Goal: Transaction & Acquisition: Purchase product/service

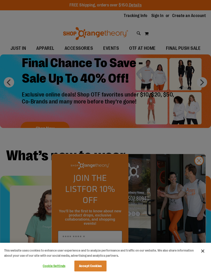
click at [208, 252] on button "Close" at bounding box center [203, 250] width 11 height 11
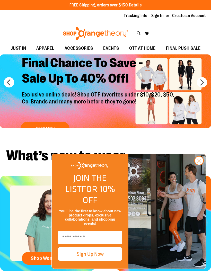
click at [201, 165] on circle "Close dialog" at bounding box center [199, 160] width 9 height 9
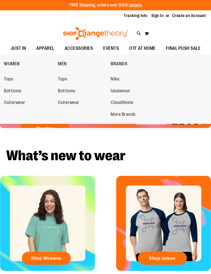
click at [7, 79] on span "Tops" at bounding box center [8, 79] width 9 height 6
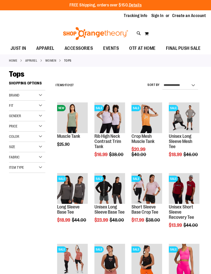
click at [42, 112] on div "Gender" at bounding box center [27, 116] width 36 height 10
click at [13, 124] on link "Women 83 items" at bounding box center [25, 126] width 35 height 5
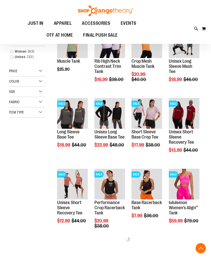
scroll to position [78, 0]
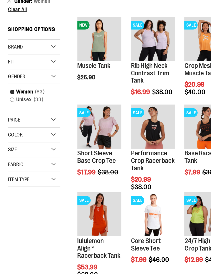
scroll to position [22, 0]
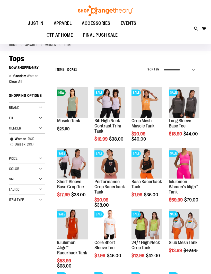
scroll to position [15, 0]
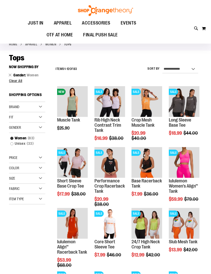
scroll to position [16, 0]
click at [39, 223] on div at bounding box center [29, 220] width 40 height 10
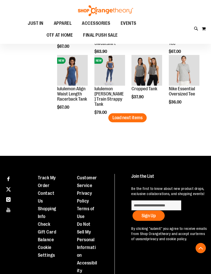
scroll to position [552, 0]
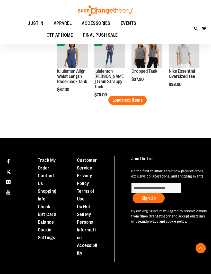
click at [134, 104] on button "Load next items" at bounding box center [128, 100] width 38 height 9
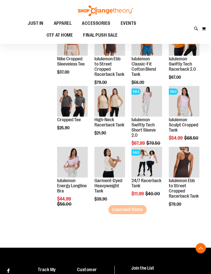
scroll to position [734, 0]
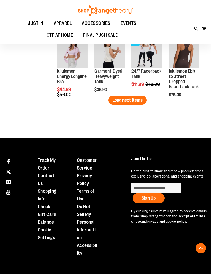
click at [137, 98] on span "Load next items" at bounding box center [128, 99] width 30 height 5
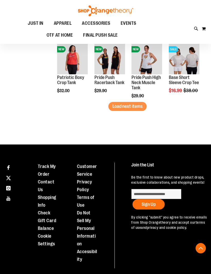
scroll to position [917, 0]
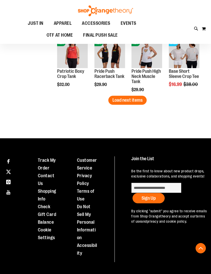
click at [135, 101] on span "Load next items" at bounding box center [128, 99] width 30 height 5
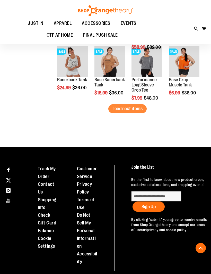
scroll to position [1099, 0]
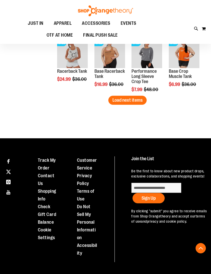
click at [141, 99] on span "Load next items" at bounding box center [128, 99] width 30 height 5
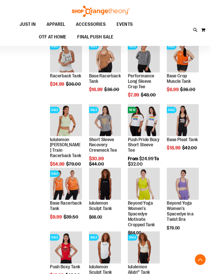
scroll to position [1098, 0]
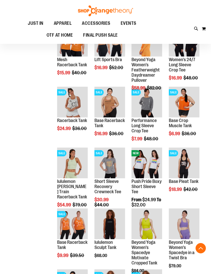
scroll to position [1051, 0]
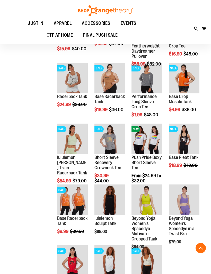
scroll to position [1074, 0]
click at [77, 263] on span "Quickview" at bounding box center [69, 269] width 25 height 13
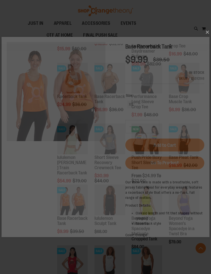
scroll to position [0, 0]
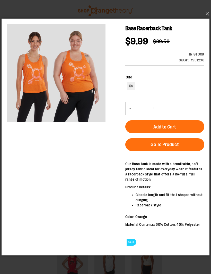
click at [205, 20] on button "×" at bounding box center [107, 13] width 208 height 11
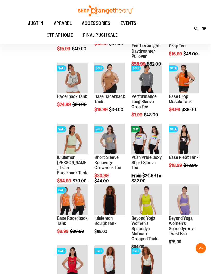
click at [192, 141] on span "Quickview" at bounding box center [181, 147] width 25 height 13
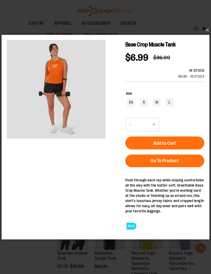
scroll to position [1039, 0]
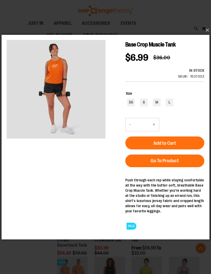
click at [209, 29] on button "×" at bounding box center [107, 30] width 208 height 11
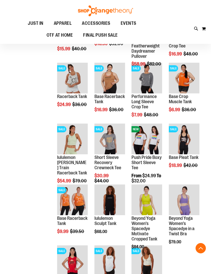
click at [119, 141] on span "Quickview" at bounding box center [107, 147] width 25 height 13
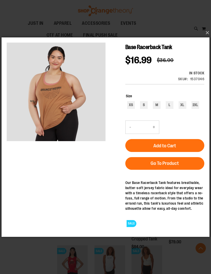
scroll to position [1074, 0]
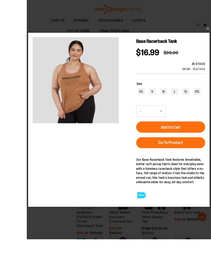
scroll to position [1044, 0]
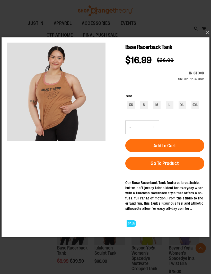
click at [209, 31] on button "×" at bounding box center [107, 32] width 208 height 11
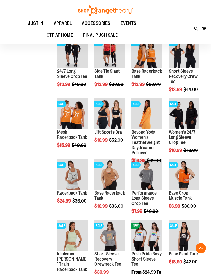
scroll to position [975, 0]
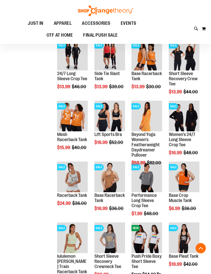
click at [79, 235] on span "Quickview" at bounding box center [69, 241] width 25 height 13
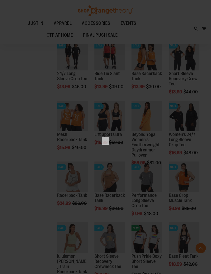
scroll to position [0, 0]
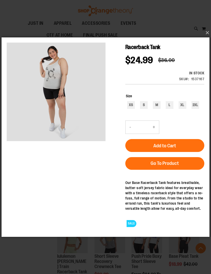
click at [208, 31] on button "×" at bounding box center [107, 32] width 208 height 11
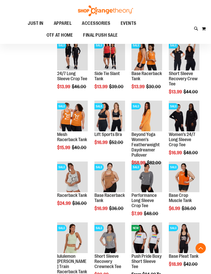
click at [106, 225] on span "Add to Cart" at bounding box center [94, 228] width 23 height 6
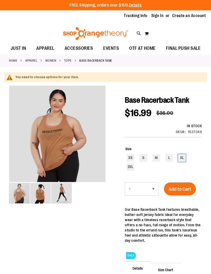
click at [183, 158] on div "XL" at bounding box center [182, 158] width 8 height 8
type input "***"
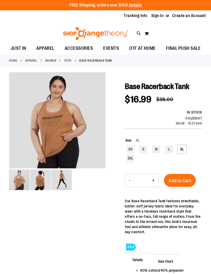
click at [185, 181] on span "Add to Cart" at bounding box center [180, 181] width 23 height 6
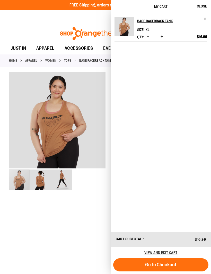
click at [95, 190] on div "carousel" at bounding box center [57, 180] width 97 height 22
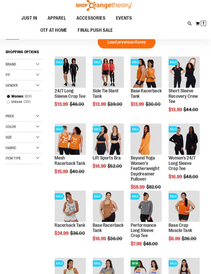
click at [152, 139] on span "Quickview" at bounding box center [144, 145] width 25 height 13
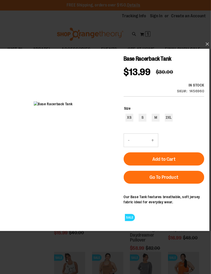
click at [204, 41] on button "×" at bounding box center [107, 42] width 208 height 11
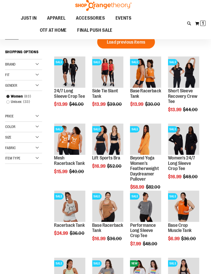
click at [142, 44] on span "Load previous items" at bounding box center [128, 46] width 38 height 5
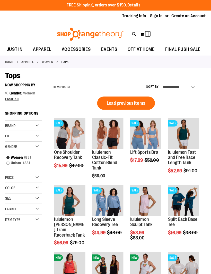
click at [135, 99] on span "Load previous items" at bounding box center [128, 101] width 38 height 5
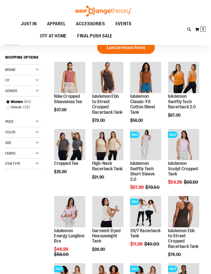
scroll to position [0, 0]
click at [186, 144] on span "Quickview" at bounding box center [181, 150] width 25 height 13
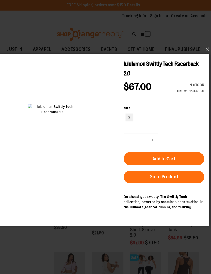
scroll to position [0, 0]
click at [205, 46] on button "×" at bounding box center [107, 48] width 208 height 11
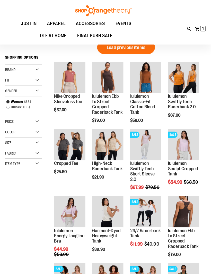
click at [112, 205] on span "Quickview" at bounding box center [107, 211] width 25 height 13
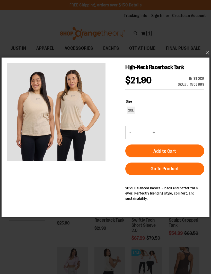
click at [209, 52] on button "×" at bounding box center [107, 52] width 208 height 11
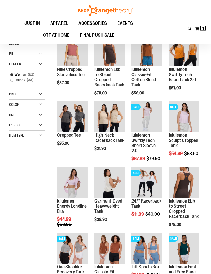
scroll to position [25, 0]
click at [119, 251] on span "Quickview" at bounding box center [107, 257] width 25 height 13
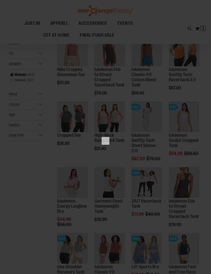
scroll to position [0, 0]
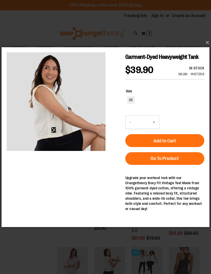
click at [209, 41] on button "×" at bounding box center [107, 42] width 208 height 11
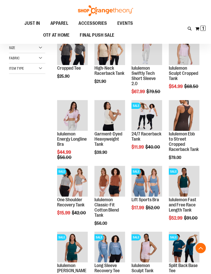
scroll to position [93, 0]
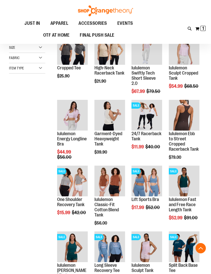
click at [156, 178] on span "Quickview" at bounding box center [144, 184] width 25 height 13
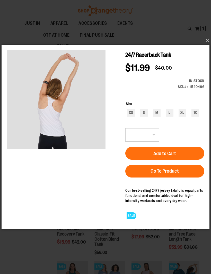
scroll to position [63, 0]
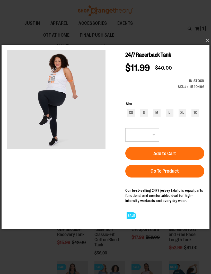
click at [208, 40] on button "×" at bounding box center [107, 40] width 208 height 11
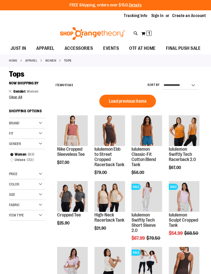
click at [144, 103] on span "Load previous items" at bounding box center [128, 101] width 38 height 5
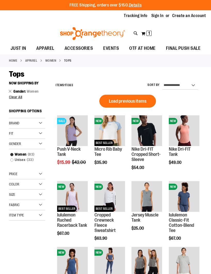
click at [141, 104] on button "Load previous items" at bounding box center [128, 101] width 57 height 13
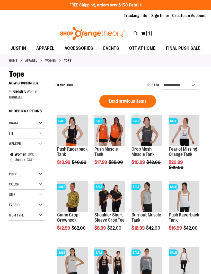
click at [118, 194] on span "Quickview" at bounding box center [107, 200] width 25 height 13
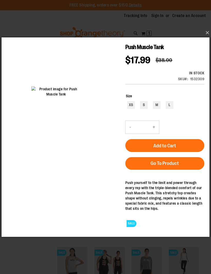
click at [209, 29] on button "×" at bounding box center [107, 32] width 208 height 11
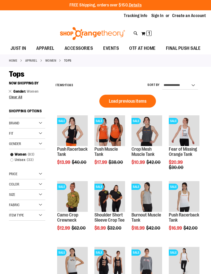
click at [190, 199] on span "Quickview" at bounding box center [181, 205] width 25 height 13
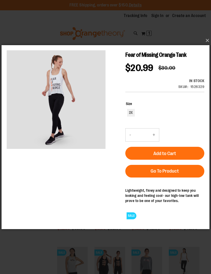
click at [209, 38] on button "×" at bounding box center [107, 40] width 208 height 11
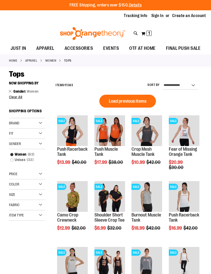
click at [81, 194] on span "Quickview" at bounding box center [69, 200] width 25 height 13
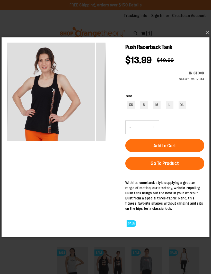
click at [96, 132] on img "carousel" at bounding box center [145, 91] width 99 height 99
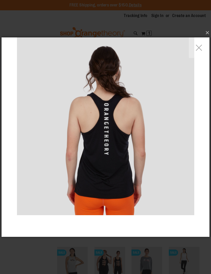
click at [207, 33] on button "×" at bounding box center [107, 32] width 208 height 11
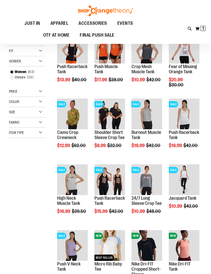
scroll to position [30, 0]
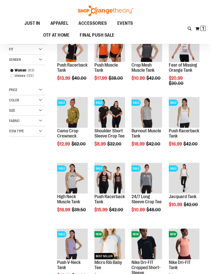
click at [194, 175] on span "Quickview" at bounding box center [181, 181] width 25 height 13
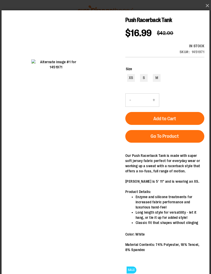
scroll to position [13, 0]
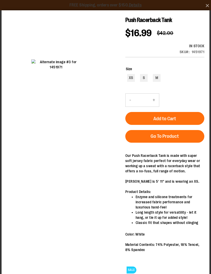
click at [208, 5] on button "×" at bounding box center [107, 5] width 208 height 11
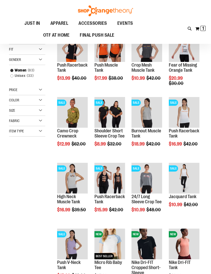
click at [116, 241] on span "Quickview" at bounding box center [107, 247] width 25 height 13
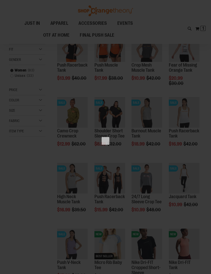
scroll to position [0, 0]
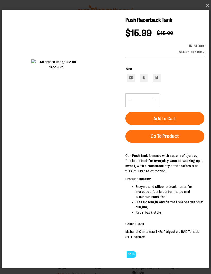
click at [205, 7] on button "×" at bounding box center [107, 5] width 208 height 11
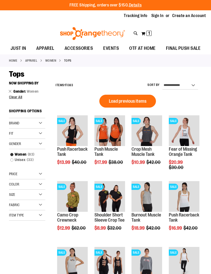
click at [146, 102] on span "Load previous items" at bounding box center [128, 101] width 38 height 5
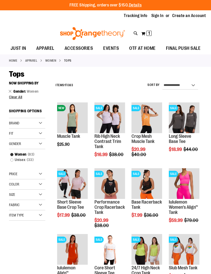
click at [156, 186] on span "Quickview" at bounding box center [144, 192] width 25 height 13
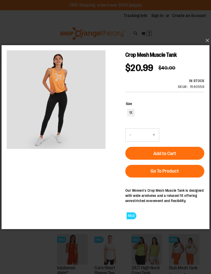
click at [205, 40] on button "×" at bounding box center [107, 40] width 208 height 11
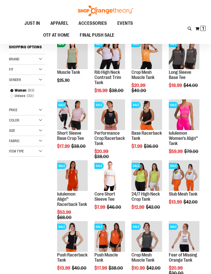
scroll to position [12, 0]
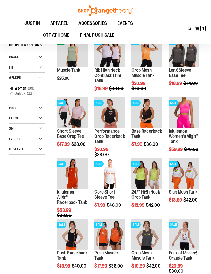
click at [155, 176] on span "Quickview" at bounding box center [144, 182] width 25 height 13
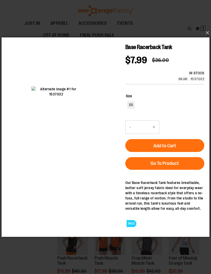
scroll to position [0, 0]
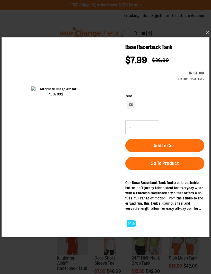
click at [206, 32] on button "×" at bounding box center [107, 32] width 208 height 11
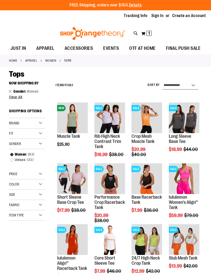
click at [193, 84] on select "**********" at bounding box center [181, 85] width 36 height 8
select select "**********"
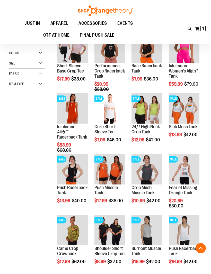
scroll to position [78, 0]
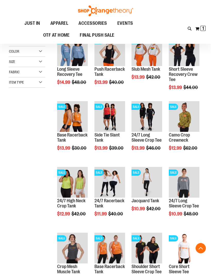
scroll to position [40, 0]
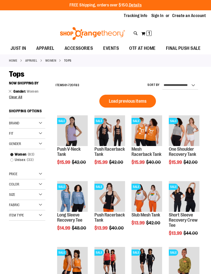
click at [43, 132] on div "Fit" at bounding box center [27, 133] width 36 height 10
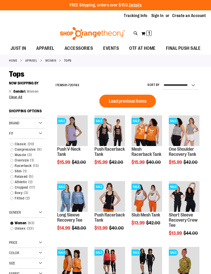
click at [14, 165] on link "Racerback 13 items" at bounding box center [25, 165] width 35 height 5
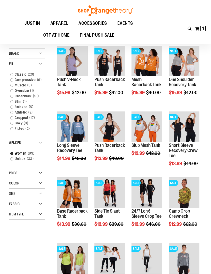
scroll to position [11, 0]
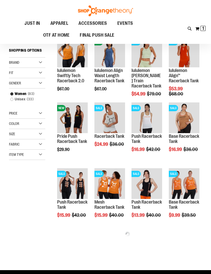
click at [43, 71] on div "Fit" at bounding box center [27, 73] width 36 height 10
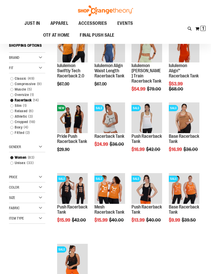
scroll to position [7, 0]
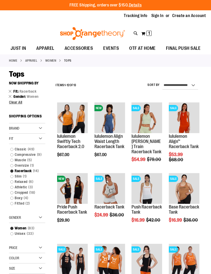
click at [80, 186] on span "Quickview" at bounding box center [69, 192] width 25 height 13
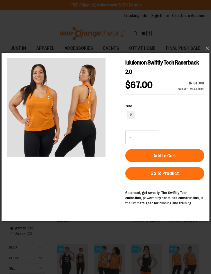
click at [204, 46] on button "×" at bounding box center [107, 48] width 208 height 11
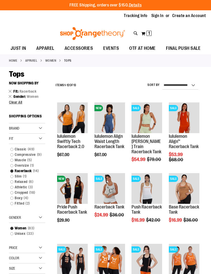
click at [190, 191] on span "Quickview" at bounding box center [181, 197] width 25 height 13
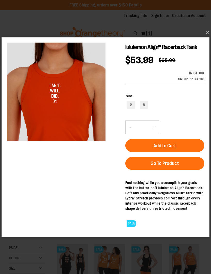
click at [209, 33] on button "×" at bounding box center [107, 32] width 208 height 11
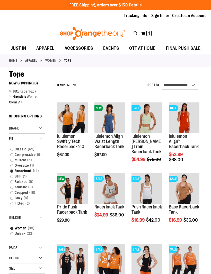
click at [117, 186] on span "Quickview" at bounding box center [107, 192] width 25 height 13
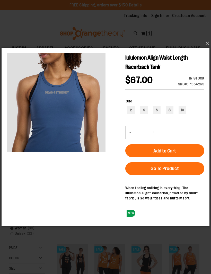
click at [208, 44] on button "×" at bounding box center [107, 43] width 208 height 11
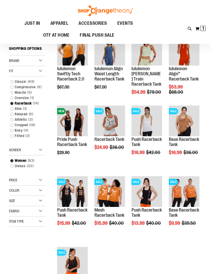
scroll to position [14, 0]
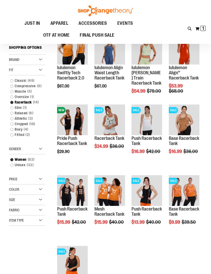
click at [154, 183] on span "Quickview" at bounding box center [144, 189] width 25 height 13
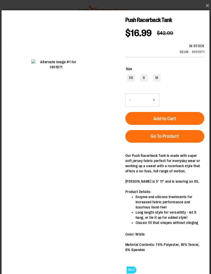
scroll to position [0, 0]
click at [209, 5] on button "×" at bounding box center [107, 5] width 208 height 11
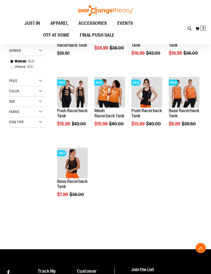
scroll to position [112, 0]
click at [82, 226] on span "Quickview" at bounding box center [69, 232] width 25 height 13
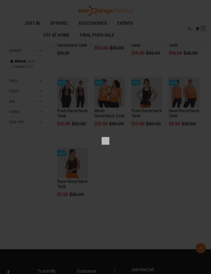
scroll to position [0, 0]
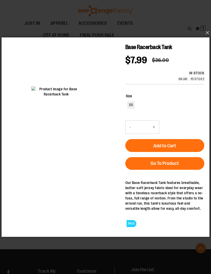
click at [208, 38] on button "×" at bounding box center [107, 32] width 208 height 11
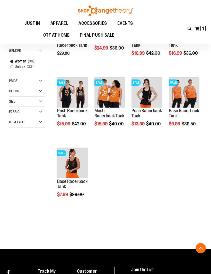
click at [192, 155] on span "Quickview" at bounding box center [181, 161] width 25 height 13
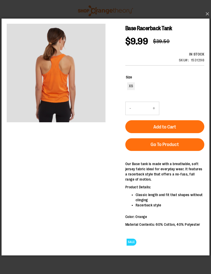
click at [206, 12] on button "×" at bounding box center [107, 13] width 208 height 11
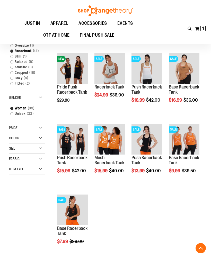
scroll to position [112, 0]
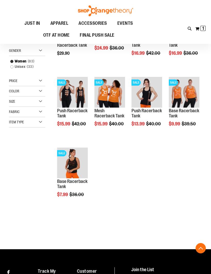
click at [149, 155] on span "Quickview" at bounding box center [144, 161] width 25 height 13
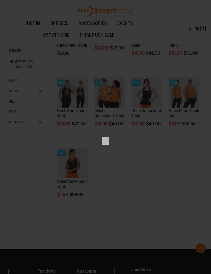
scroll to position [0, 0]
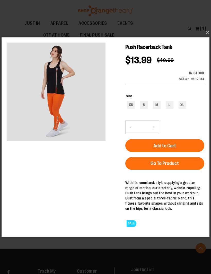
click at [208, 35] on button "×" at bounding box center [107, 32] width 208 height 11
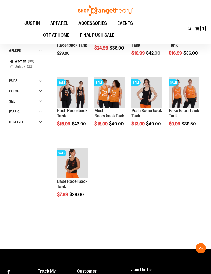
click at [152, 155] on span "Quickview" at bounding box center [144, 161] width 25 height 13
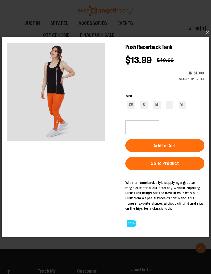
click at [208, 30] on button "×" at bounding box center [107, 32] width 208 height 11
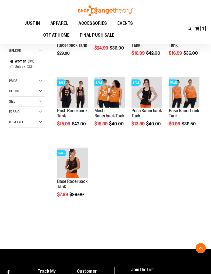
click at [118, 155] on span "Quickview" at bounding box center [107, 161] width 25 height 13
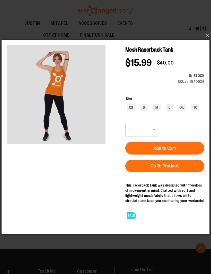
click at [208, 36] on button "×" at bounding box center [107, 35] width 208 height 11
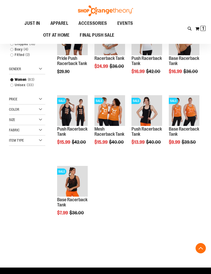
scroll to position [92, 0]
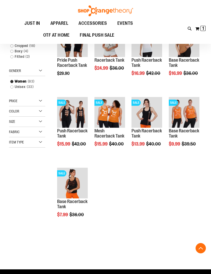
click at [82, 175] on span "Quickview" at bounding box center [69, 181] width 25 height 13
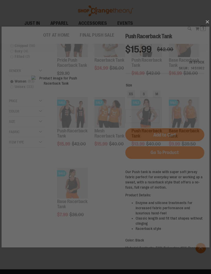
scroll to position [0, 0]
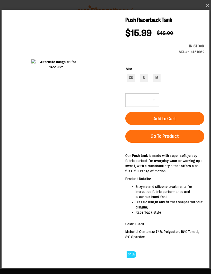
click at [209, 3] on button "×" at bounding box center [107, 5] width 208 height 11
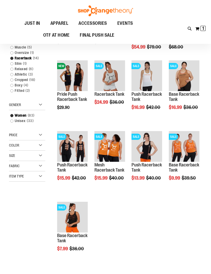
scroll to position [57, 0]
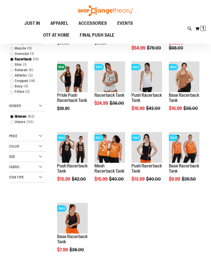
click at [119, 135] on span "Quickview" at bounding box center [107, 141] width 25 height 13
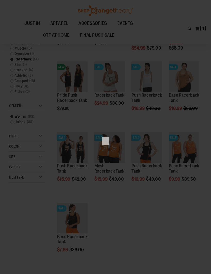
scroll to position [0, 0]
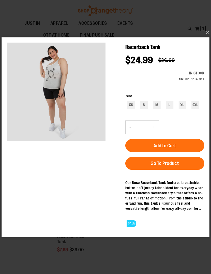
click at [206, 31] on button "×" at bounding box center [107, 32] width 208 height 11
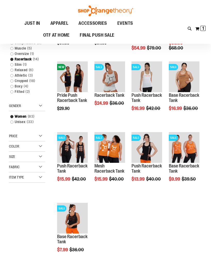
click at [156, 140] on span "Quickview" at bounding box center [144, 146] width 25 height 13
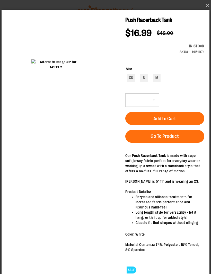
click at [208, 6] on button "×" at bounding box center [107, 5] width 208 height 11
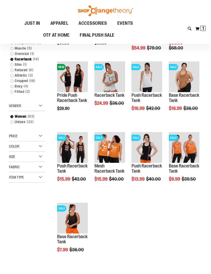
click at [190, 140] on span "Quickview" at bounding box center [181, 146] width 25 height 13
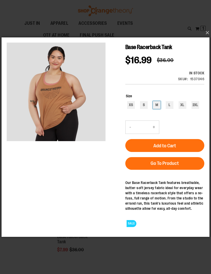
click at [158, 106] on div "M" at bounding box center [157, 105] width 8 height 8
type input "***"
click at [187, 145] on button "Add to Cart" at bounding box center [165, 145] width 79 height 13
click at [208, 31] on button "×" at bounding box center [107, 32] width 208 height 11
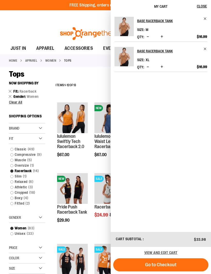
click at [96, 85] on div "**********" at bounding box center [127, 85] width 149 height 13
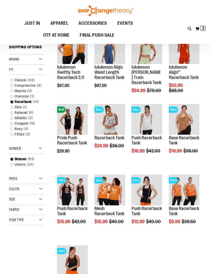
scroll to position [13, 0]
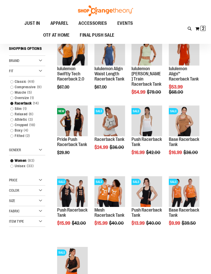
click at [156, 184] on span "Quickview" at bounding box center [144, 190] width 25 height 13
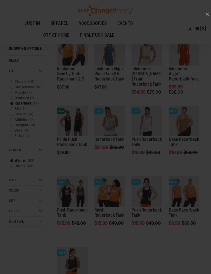
scroll to position [0, 0]
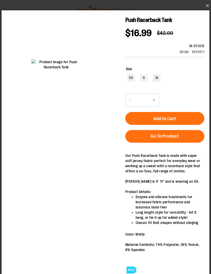
click at [207, 3] on button "×" at bounding box center [107, 5] width 208 height 11
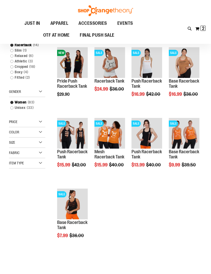
scroll to position [71, 0]
click at [153, 196] on span "Quickview" at bounding box center [144, 202] width 25 height 13
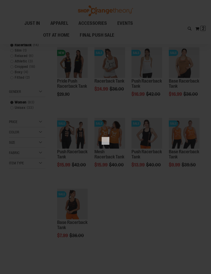
scroll to position [0, 0]
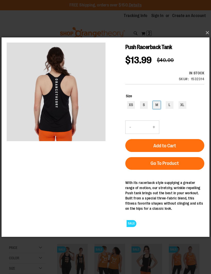
click at [159, 103] on div "M" at bounding box center [157, 105] width 8 height 8
click at [189, 146] on button "Add to Cart" at bounding box center [165, 145] width 79 height 13
click at [184, 103] on div "XL" at bounding box center [183, 105] width 8 height 8
type input "***"
click at [189, 146] on button "Add to Cart" at bounding box center [165, 145] width 79 height 13
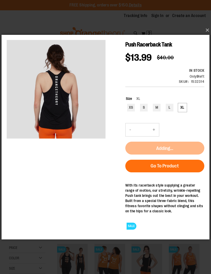
click at [208, 29] on button "×" at bounding box center [107, 30] width 208 height 11
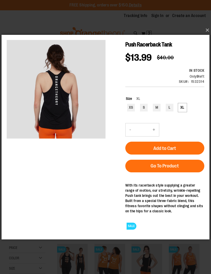
click at [208, 30] on button "×" at bounding box center [107, 30] width 208 height 11
click at [207, 30] on button "×" at bounding box center [107, 30] width 208 height 11
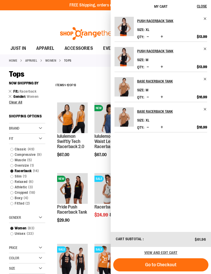
click at [97, 82] on div "**********" at bounding box center [127, 85] width 149 height 13
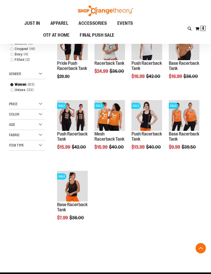
scroll to position [88, 0]
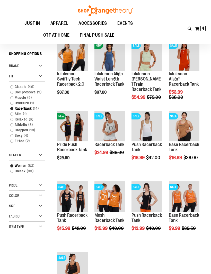
scroll to position [8, 0]
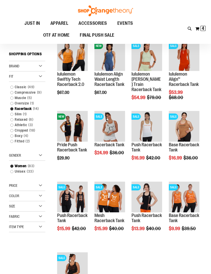
click at [119, 184] on span "Quickview" at bounding box center [107, 190] width 25 height 13
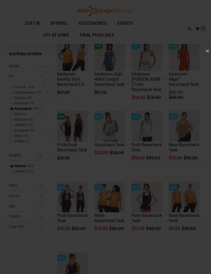
scroll to position [0, 0]
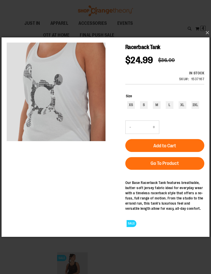
click at [209, 34] on button "×" at bounding box center [107, 32] width 208 height 11
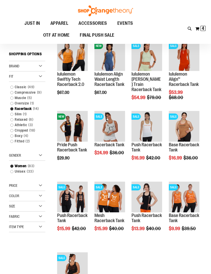
click at [80, 124] on span "Quickview" at bounding box center [69, 130] width 25 height 13
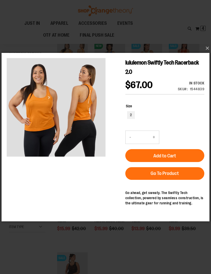
click at [209, 47] on button "×" at bounding box center [107, 48] width 208 height 11
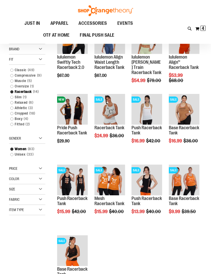
scroll to position [27, 0]
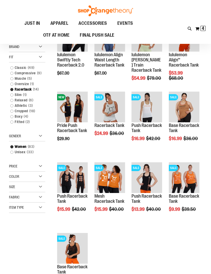
click at [119, 241] on span "Quickview" at bounding box center [107, 247] width 25 height 13
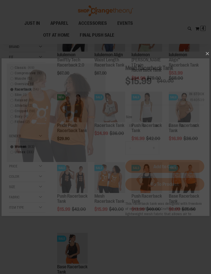
scroll to position [0, 0]
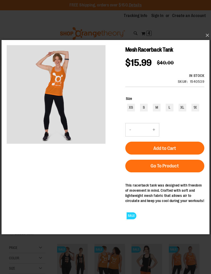
click at [76, 120] on div "carousel" at bounding box center [56, 94] width 99 height 99
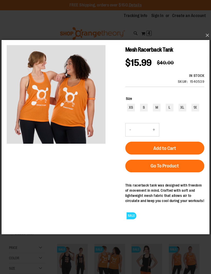
click at [200, 48] on h1 "Mesh Racerback Tank" at bounding box center [165, 49] width 79 height 9
click at [205, 35] on button "×" at bounding box center [107, 35] width 208 height 11
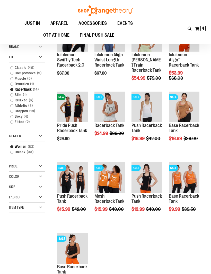
click at [151, 241] on span "Quickview" at bounding box center [144, 247] width 25 height 13
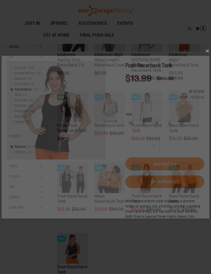
scroll to position [0, 0]
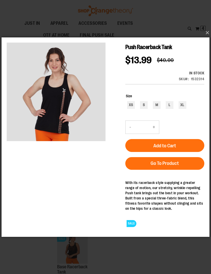
click at [66, 116] on img "carousel" at bounding box center [56, 91] width 99 height 99
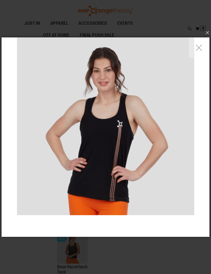
click at [140, 187] on img "carousel" at bounding box center [106, 126] width 178 height 178
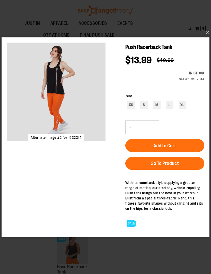
click at [200, 45] on h1 "Push Racerback Tank" at bounding box center [165, 46] width 79 height 9
click at [206, 34] on button "×" at bounding box center [107, 32] width 208 height 11
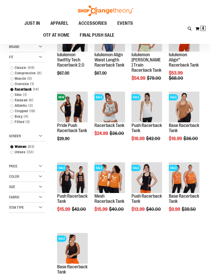
click at [191, 170] on span "Quickview" at bounding box center [181, 176] width 25 height 13
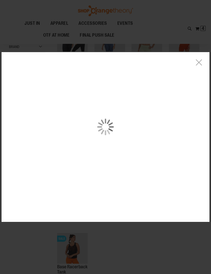
click at [82, 134] on div "carousel" at bounding box center [106, 126] width 208 height 149
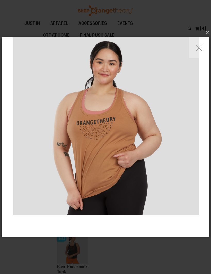
click at [137, 163] on img "carousel" at bounding box center [106, 126] width 186 height 186
click at [156, 146] on img "carousel" at bounding box center [106, 126] width 186 height 186
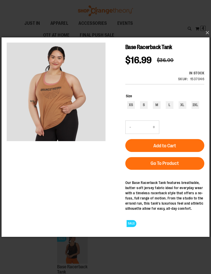
click at [199, 47] on h1 "Base Racerback Tank" at bounding box center [165, 46] width 79 height 9
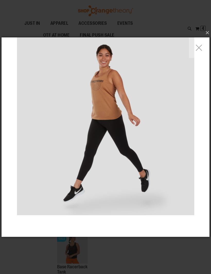
click at [77, 126] on img "carousel" at bounding box center [106, 126] width 178 height 178
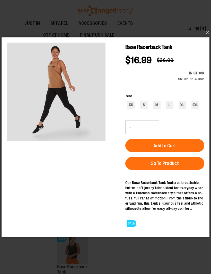
click at [201, 46] on h1 "Base Racerback Tank" at bounding box center [165, 46] width 79 height 9
click at [206, 32] on button "×" at bounding box center [107, 32] width 208 height 11
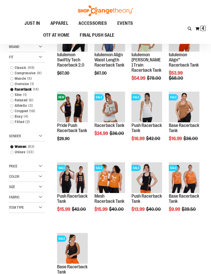
click at [156, 170] on span "Quickview" at bounding box center [144, 176] width 25 height 13
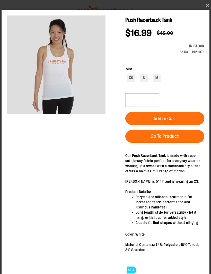
scroll to position [27, 0]
click at [205, 5] on button "×" at bounding box center [107, 5] width 208 height 11
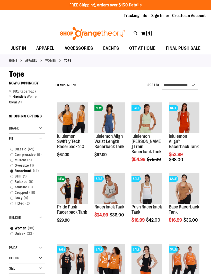
click at [192, 191] on span "Quickview" at bounding box center [181, 197] width 25 height 13
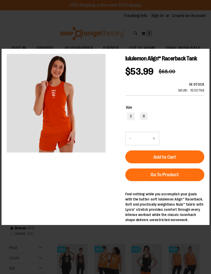
click at [75, 147] on div "carousel" at bounding box center [56, 103] width 99 height 99
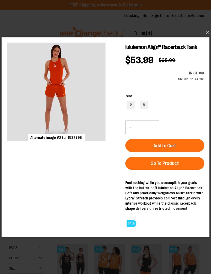
click at [201, 51] on h1 "lululemon Align™ Racerback Tank" at bounding box center [165, 46] width 79 height 9
click at [208, 34] on button "×" at bounding box center [107, 32] width 208 height 11
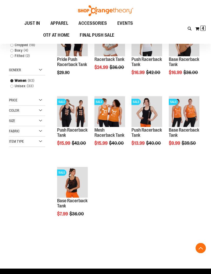
scroll to position [93, 0]
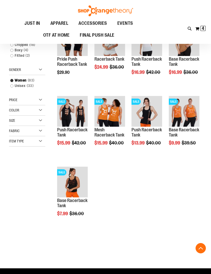
click at [194, 174] on span "Quickview" at bounding box center [181, 180] width 25 height 13
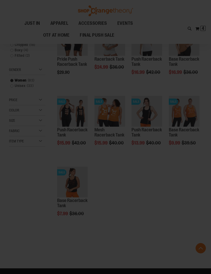
scroll to position [0, 0]
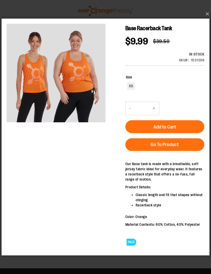
click at [209, 20] on button "×" at bounding box center [107, 13] width 208 height 11
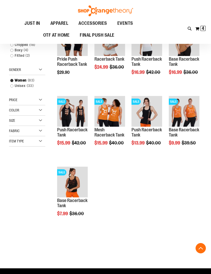
click at [82, 245] on span "Quickview" at bounding box center [69, 251] width 25 height 13
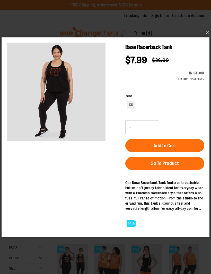
click at [205, 29] on button "×" at bounding box center [107, 32] width 208 height 11
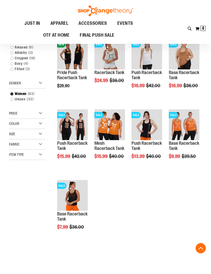
scroll to position [76, 0]
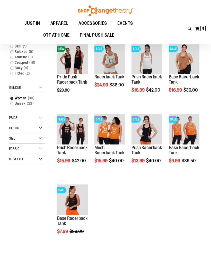
click at [82, 192] on span "Quickview" at bounding box center [69, 198] width 25 height 13
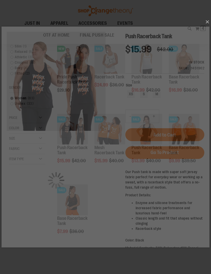
scroll to position [0, 0]
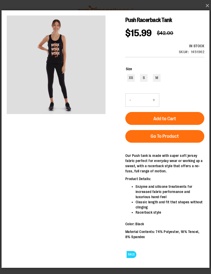
click at [207, 7] on button "×" at bounding box center [107, 5] width 208 height 11
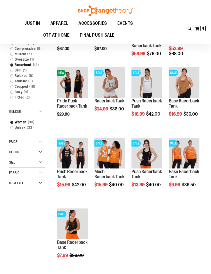
scroll to position [3, 0]
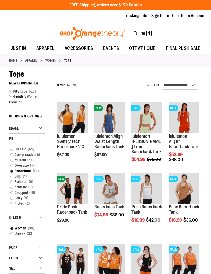
click at [15, 169] on link "Racerback 14 items" at bounding box center [25, 170] width 35 height 5
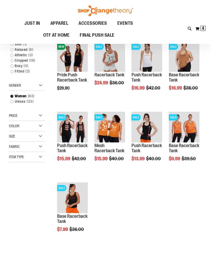
scroll to position [78, 0]
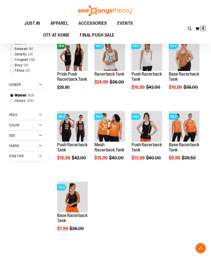
click at [14, 72] on link "Fitted 2 items" at bounding box center [25, 70] width 35 height 5
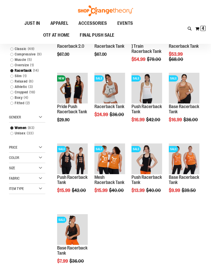
scroll to position [4, 0]
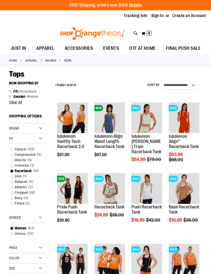
click at [13, 167] on link "Oversize 1 item" at bounding box center [25, 165] width 35 height 5
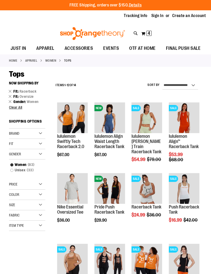
click at [40, 143] on div "Fit" at bounding box center [27, 144] width 36 height 10
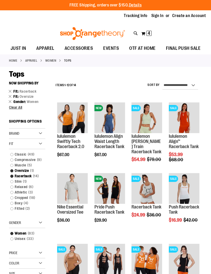
click at [13, 169] on link "Oversize 1 item" at bounding box center [25, 170] width 35 height 5
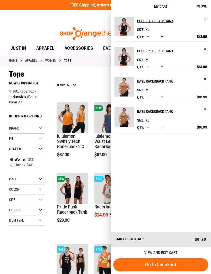
click at [39, 139] on div "Fit" at bounding box center [27, 139] width 36 height 10
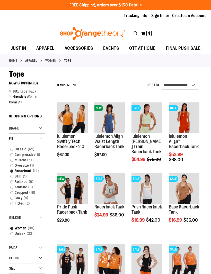
click at [13, 170] on link "Racerback 14 items" at bounding box center [25, 170] width 35 height 5
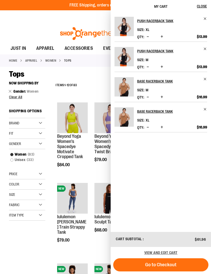
click at [40, 134] on div "Fit" at bounding box center [27, 133] width 36 height 10
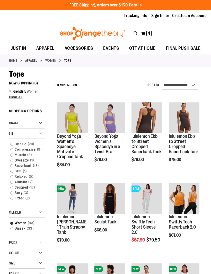
click at [13, 198] on link "Fitted 2 items" at bounding box center [25, 197] width 35 height 5
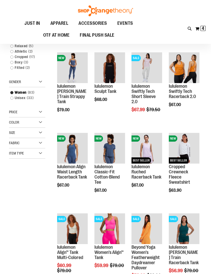
scroll to position [78, 0]
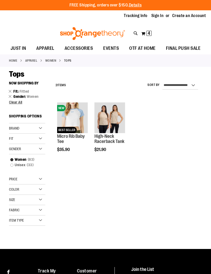
click at [117, 181] on span "Quickview" at bounding box center [107, 187] width 25 height 13
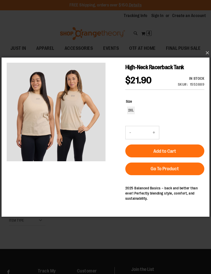
click at [210, 53] on button "×" at bounding box center [107, 52] width 208 height 11
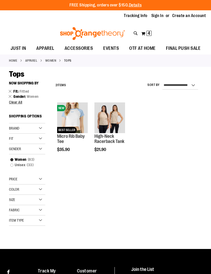
click at [41, 137] on div "Fit" at bounding box center [27, 139] width 36 height 10
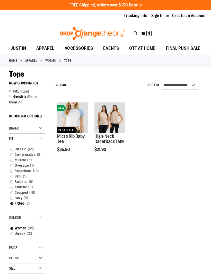
click at [15, 204] on link "Fitted 2 items" at bounding box center [25, 203] width 35 height 5
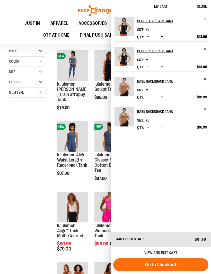
scroll to position [4, 0]
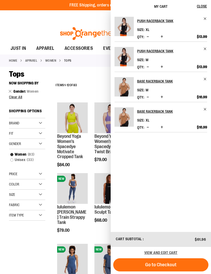
click at [43, 132] on div "Fit" at bounding box center [27, 133] width 36 height 10
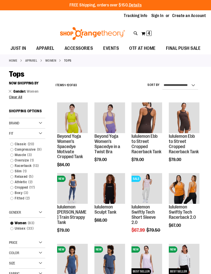
click at [13, 142] on link "Classic 20 items" at bounding box center [25, 143] width 35 height 5
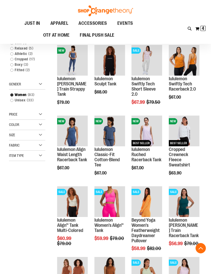
scroll to position [78, 0]
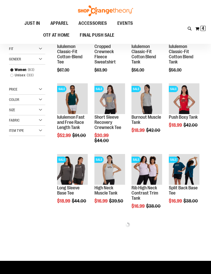
scroll to position [35, 0]
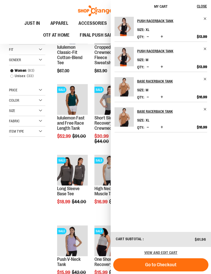
click at [38, 195] on div "**********" at bounding box center [105, 192] width 193 height 405
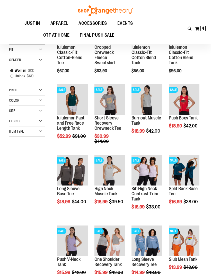
click at [118, 233] on span "Quickview" at bounding box center [107, 239] width 25 height 13
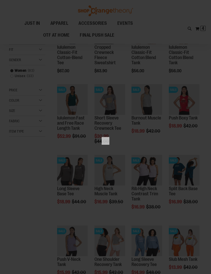
scroll to position [0, 0]
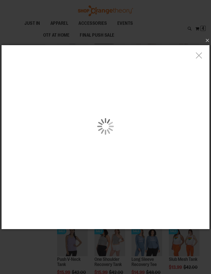
click at [78, 121] on div "carousel" at bounding box center [106, 126] width 208 height 162
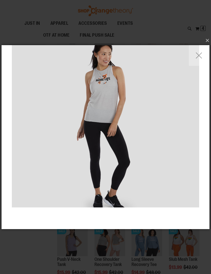
click at [145, 102] on img "carousel" at bounding box center [106, 126] width 188 height 188
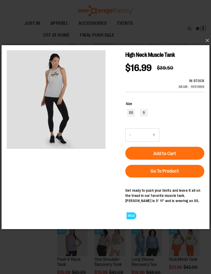
click at [201, 57] on h1 "High Neck Muscle Tank" at bounding box center [165, 54] width 79 height 9
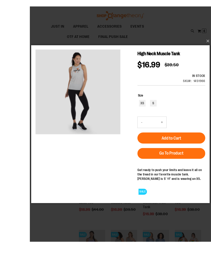
scroll to position [20, 0]
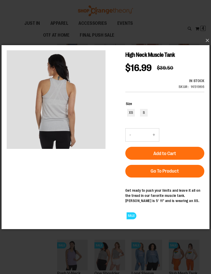
click at [209, 39] on button "×" at bounding box center [107, 40] width 208 height 11
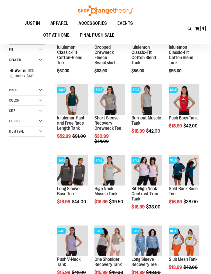
click at [82, 168] on span "Quickview" at bounding box center [69, 174] width 25 height 13
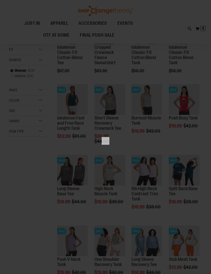
scroll to position [0, 0]
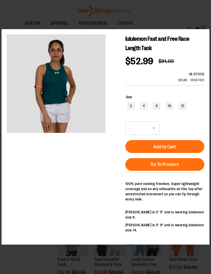
click at [207, 32] on main "lululemon Fast and Free Race Length Tank $52.99 Regular Price $91.00 In stock O…" at bounding box center [106, 144] width 208 height 231
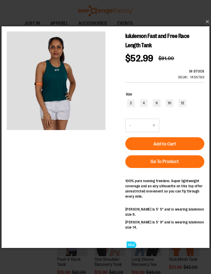
click at [206, 22] on button "×" at bounding box center [107, 21] width 208 height 11
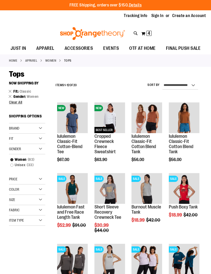
scroll to position [6, 0]
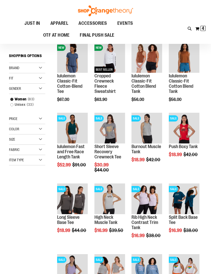
click at [188, 186] on span "Quickview" at bounding box center [181, 192] width 25 height 13
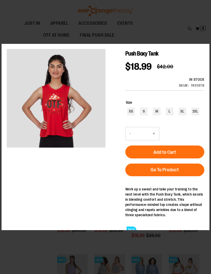
scroll to position [0, 0]
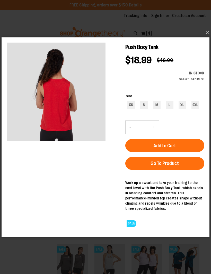
click at [208, 31] on button "×" at bounding box center [107, 32] width 208 height 11
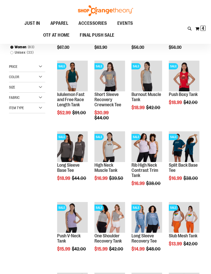
scroll to position [58, 0]
click at [156, 215] on span "Quickview" at bounding box center [144, 221] width 25 height 13
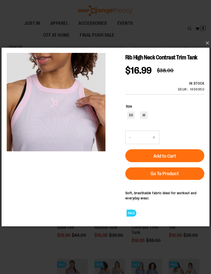
scroll to position [0, 0]
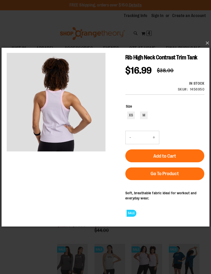
click at [209, 43] on button "×" at bounding box center [107, 42] width 208 height 11
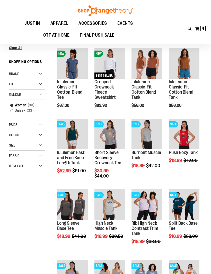
scroll to position [58, 0]
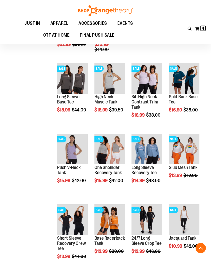
scroll to position [126, 0]
click at [82, 212] on span "Quickview" at bounding box center [69, 218] width 25 height 13
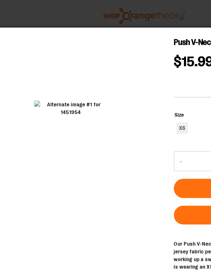
scroll to position [66, 0]
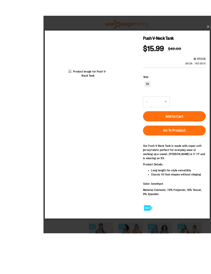
scroll to position [22, 0]
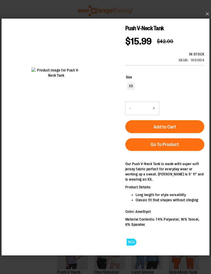
click at [209, 20] on button "×" at bounding box center [107, 13] width 208 height 11
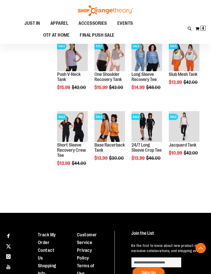
scroll to position [219, 0]
click at [119, 190] on span "Quickview" at bounding box center [107, 196] width 25 height 13
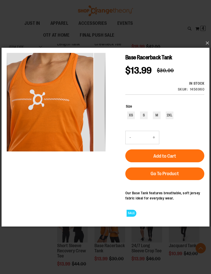
scroll to position [119, 0]
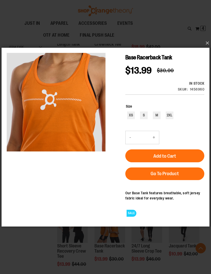
click at [207, 44] on button "×" at bounding box center [107, 42] width 208 height 11
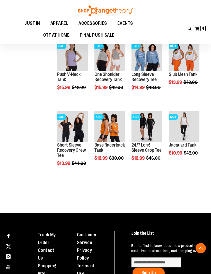
click at [191, 184] on span "Quickview" at bounding box center [181, 190] width 25 height 13
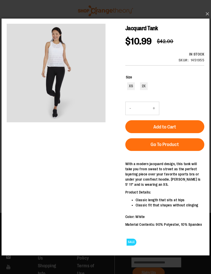
scroll to position [219, 0]
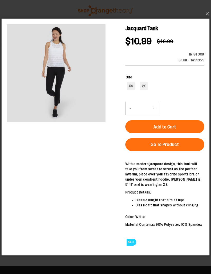
click at [205, 14] on button "×" at bounding box center [107, 13] width 208 height 11
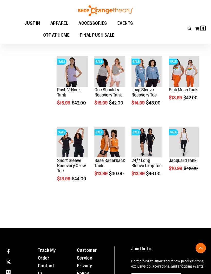
scroll to position [203, 0]
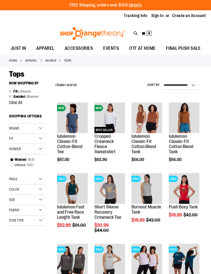
click at [156, 251] on span "Quickview" at bounding box center [144, 257] width 25 height 13
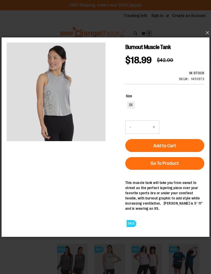
click at [207, 33] on button "×" at bounding box center [107, 32] width 208 height 11
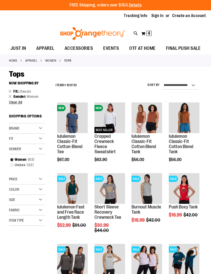
click at [43, 138] on div "Fit" at bounding box center [27, 139] width 36 height 10
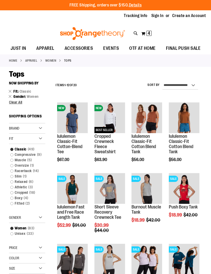
click at [20, 100] on span "Clear All" at bounding box center [15, 102] width 13 height 4
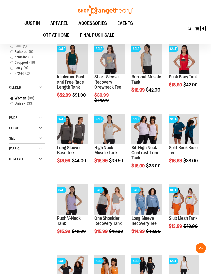
scroll to position [78, 0]
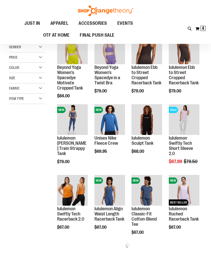
scroll to position [11, 0]
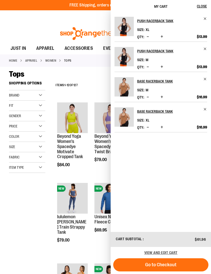
click at [42, 105] on div "Fit" at bounding box center [27, 106] width 36 height 10
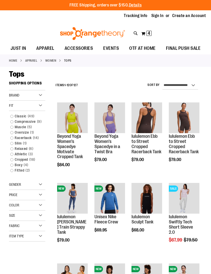
click at [13, 116] on link "Classic 49 items" at bounding box center [25, 115] width 35 height 5
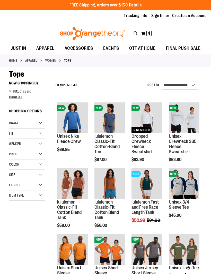
click at [19, 97] on span "Clear All" at bounding box center [15, 97] width 13 height 4
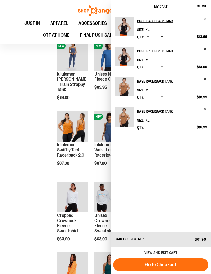
scroll to position [58, 0]
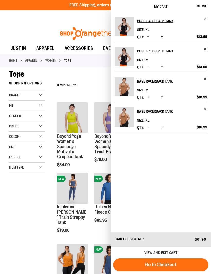
click at [97, 82] on div "**********" at bounding box center [127, 85] width 149 height 13
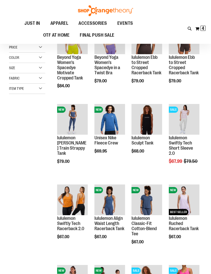
scroll to position [12, 0]
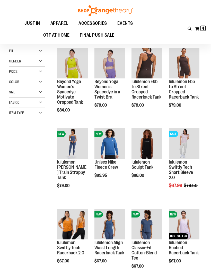
scroll to position [2, 0]
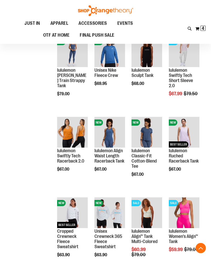
scroll to position [92, 0]
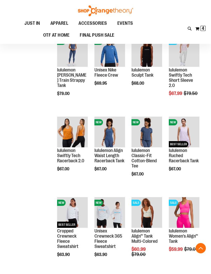
click at [193, 200] on span "Quickview" at bounding box center [181, 206] width 25 height 13
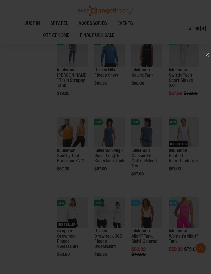
scroll to position [0, 0]
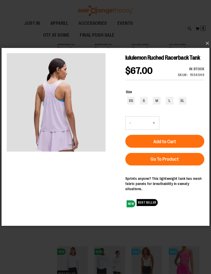
click at [208, 42] on button "×" at bounding box center [107, 43] width 208 height 11
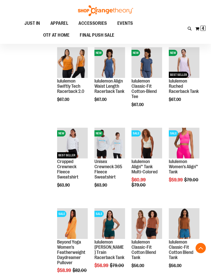
scroll to position [162, 0]
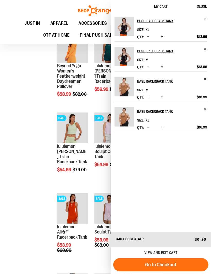
scroll to position [336, 0]
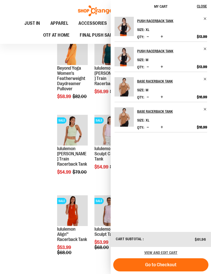
click at [202, 7] on span "Close" at bounding box center [202, 6] width 10 height 4
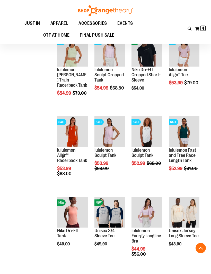
scroll to position [414, 0]
click at [156, 195] on span "Quickview" at bounding box center [144, 201] width 25 height 13
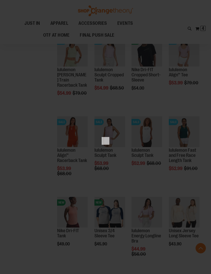
scroll to position [0, 0]
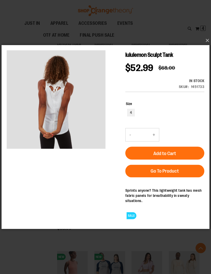
click at [208, 40] on button "×" at bounding box center [107, 40] width 208 height 11
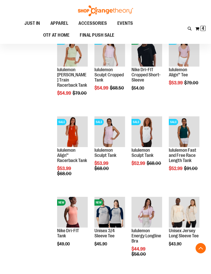
click at [117, 200] on span "Quickview" at bounding box center [107, 206] width 25 height 13
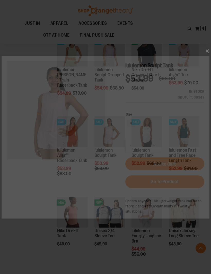
scroll to position [0, 0]
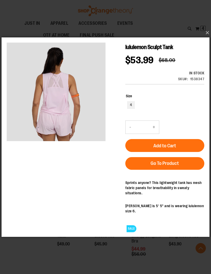
click at [209, 33] on button "×" at bounding box center [107, 32] width 208 height 11
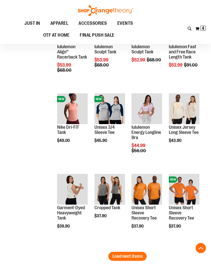
scroll to position [518, 0]
click at [78, 172] on span "Quickview" at bounding box center [69, 178] width 25 height 13
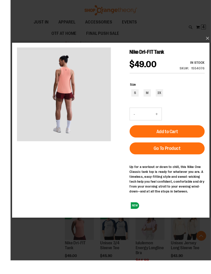
scroll to position [413, 0]
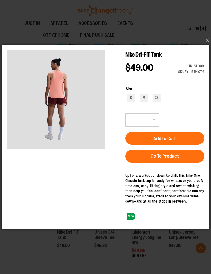
click at [206, 44] on button "×" at bounding box center [107, 40] width 208 height 11
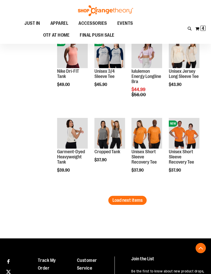
scroll to position [574, 0]
click at [80, 201] on span "Quickview" at bounding box center [69, 207] width 25 height 13
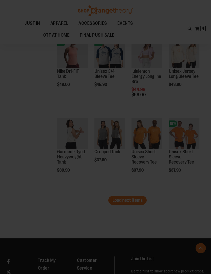
scroll to position [0, 0]
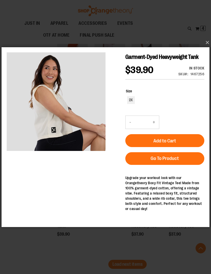
click at [208, 44] on button "×" at bounding box center [107, 42] width 208 height 11
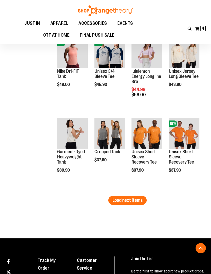
click at [117, 191] on span "Quickview" at bounding box center [107, 197] width 25 height 13
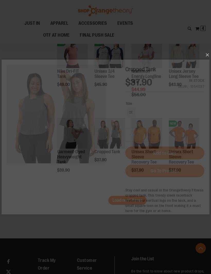
scroll to position [0, 0]
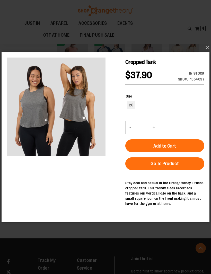
click at [208, 48] on button "×" at bounding box center [107, 47] width 208 height 11
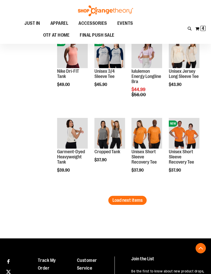
click at [130, 201] on span "Load next items" at bounding box center [128, 200] width 30 height 5
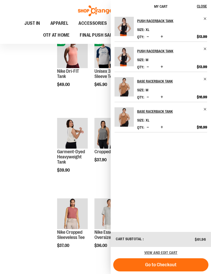
click at [202, 7] on span "Close" at bounding box center [202, 6] width 10 height 4
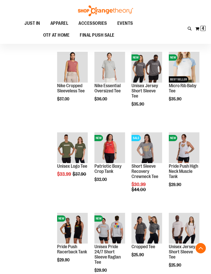
scroll to position [721, 0]
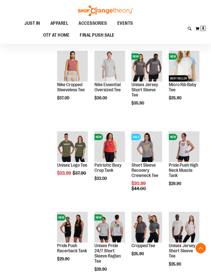
click at [156, 220] on span "Quickview" at bounding box center [144, 226] width 25 height 13
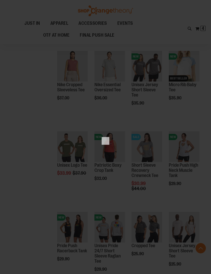
scroll to position [0, 0]
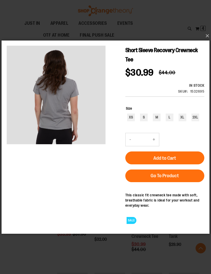
click at [208, 36] on button "×" at bounding box center [107, 35] width 208 height 11
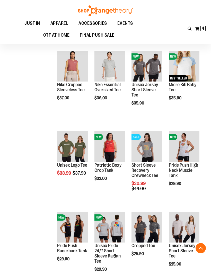
click at [119, 210] on span "Quickview" at bounding box center [107, 216] width 25 height 13
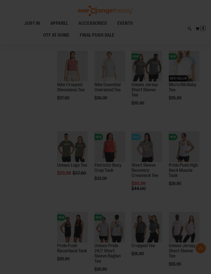
scroll to position [0, 0]
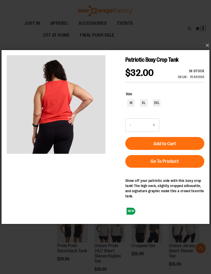
click at [205, 46] on button "×" at bounding box center [107, 45] width 208 height 11
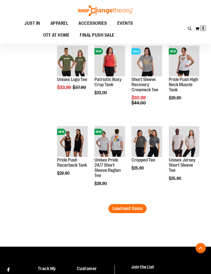
scroll to position [807, 0]
click at [138, 211] on span "Load next items" at bounding box center [128, 208] width 30 height 5
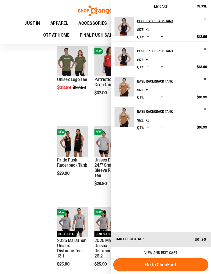
click at [205, 5] on span "Close" at bounding box center [202, 6] width 10 height 4
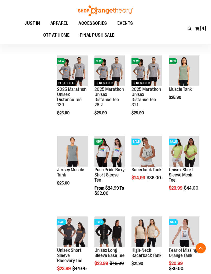
scroll to position [958, 0]
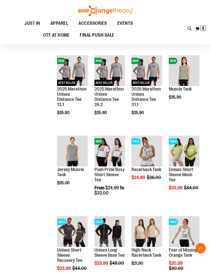
click at [82, 214] on span "Quickview" at bounding box center [69, 220] width 25 height 13
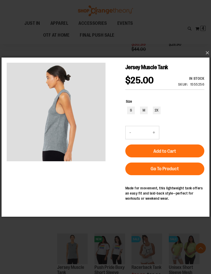
scroll to position [860, 0]
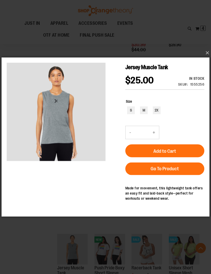
click at [208, 54] on button "×" at bounding box center [107, 52] width 208 height 11
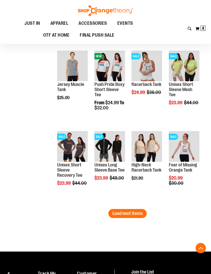
scroll to position [1043, 0]
click at [194, 215] on span "Quickview" at bounding box center [181, 221] width 25 height 13
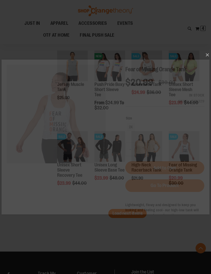
scroll to position [0, 0]
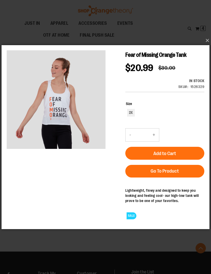
click at [206, 46] on button "×" at bounding box center [107, 40] width 208 height 11
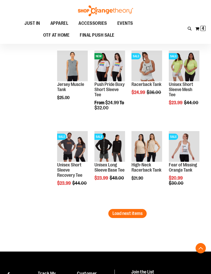
click at [119, 209] on span "Quickview" at bounding box center [107, 215] width 25 height 13
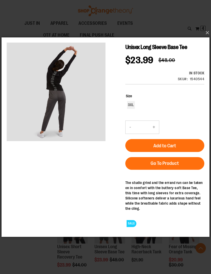
scroll to position [961, 0]
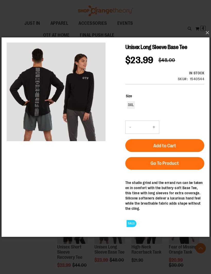
click at [209, 34] on button "×" at bounding box center [107, 32] width 208 height 11
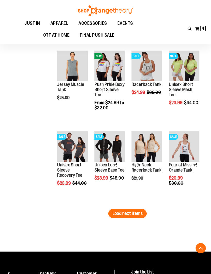
click at [82, 215] on span "Quickview" at bounding box center [69, 221] width 25 height 13
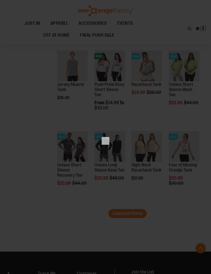
scroll to position [0, 0]
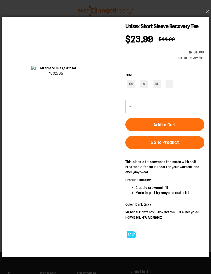
click at [205, 12] on button "×" at bounding box center [107, 11] width 208 height 11
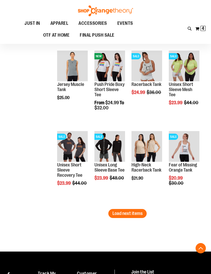
click at [137, 213] on span "Load next items" at bounding box center [128, 213] width 30 height 5
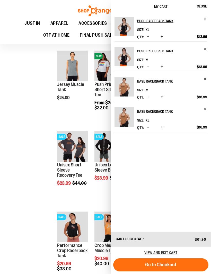
click at [203, 4] on span "Close" at bounding box center [202, 6] width 10 height 4
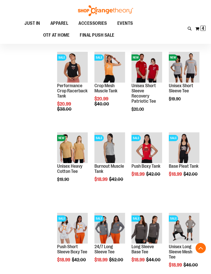
scroll to position [1203, 0]
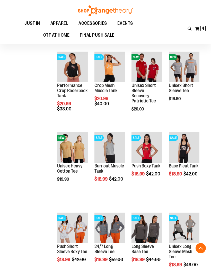
click at [192, 205] on span "Quickview" at bounding box center [181, 211] width 25 height 13
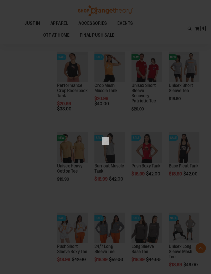
scroll to position [0, 0]
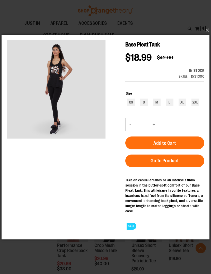
scroll to position [1042, 0]
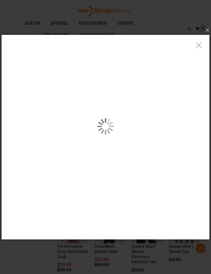
click at [66, 111] on div "carousel" at bounding box center [106, 126] width 208 height 183
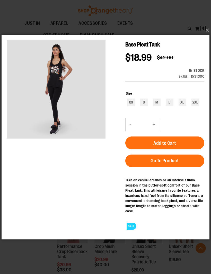
click at [199, 43] on h1 "Base Pleat Tank" at bounding box center [165, 44] width 79 height 9
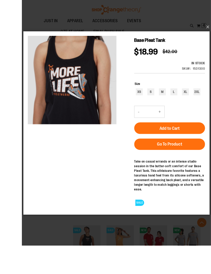
scroll to position [1037, 0]
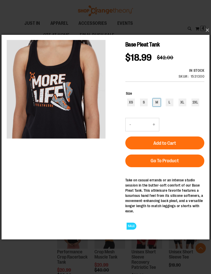
click at [158, 102] on div "M" at bounding box center [157, 102] width 8 height 8
click at [168, 139] on button "Add to Cart" at bounding box center [165, 142] width 79 height 13
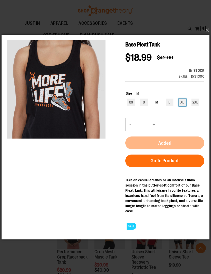
click at [186, 105] on div "XL" at bounding box center [183, 102] width 8 height 8
type input "***"
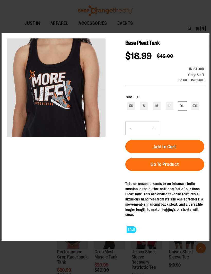
click at [179, 148] on button "Add to Cart" at bounding box center [165, 146] width 79 height 13
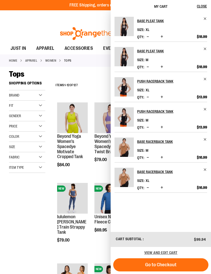
click at [205, 80] on span "Remove item" at bounding box center [206, 79] width 4 height 4
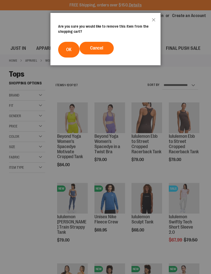
click at [71, 52] on button "OK" at bounding box center [68, 50] width 21 height 16
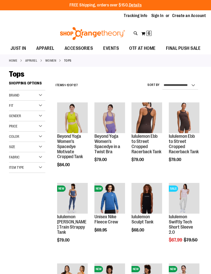
click at [152, 35] on span "6 6 items" at bounding box center [149, 33] width 5 height 5
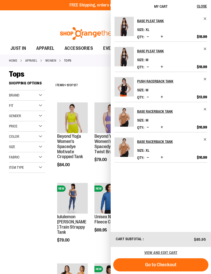
click at [207, 80] on span "Remove item" at bounding box center [206, 79] width 4 height 4
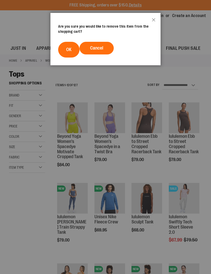
click at [70, 51] on span "OK" at bounding box center [68, 49] width 5 height 5
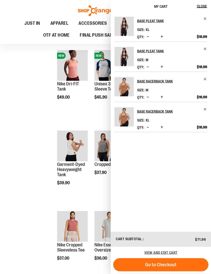
scroll to position [562, 0]
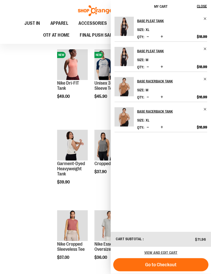
click at [202, 5] on span "Close" at bounding box center [202, 6] width 10 height 4
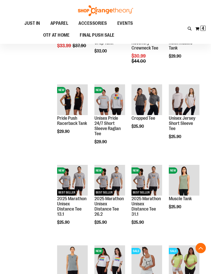
scroll to position [849, 0]
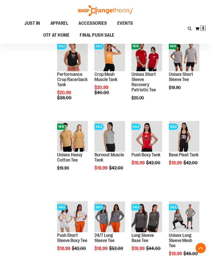
scroll to position [1215, 0]
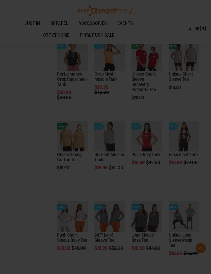
scroll to position [0, 0]
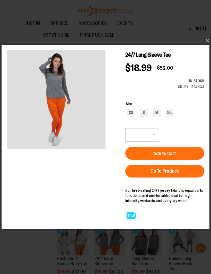
scroll to position [1191, 0]
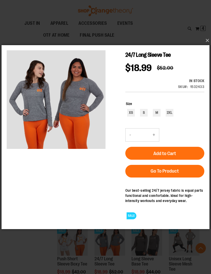
click at [209, 40] on button "×" at bounding box center [107, 40] width 208 height 11
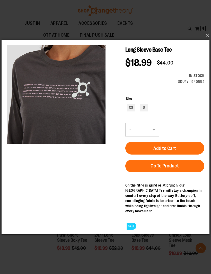
scroll to position [1214, 0]
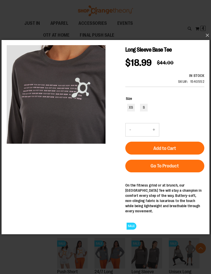
click at [208, 41] on button "×" at bounding box center [107, 35] width 208 height 11
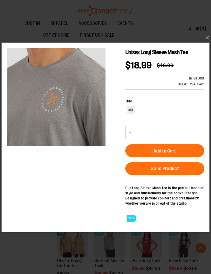
scroll to position [1108, 0]
click at [206, 39] on button "×" at bounding box center [107, 37] width 208 height 11
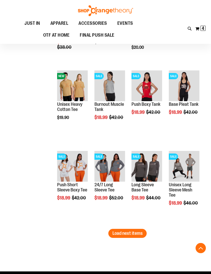
scroll to position [1265, 0]
click at [137, 234] on span "Load next items" at bounding box center [128, 233] width 30 height 5
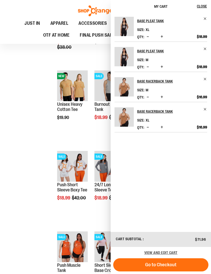
click at [205, 8] on span "Close" at bounding box center [202, 6] width 10 height 4
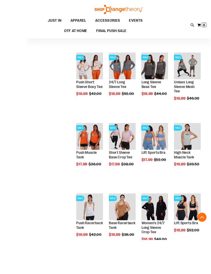
scroll to position [1392, 0]
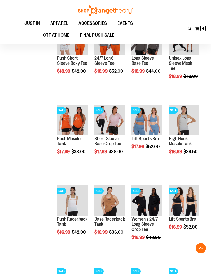
click at [79, 183] on span "Quickview" at bounding box center [69, 189] width 25 height 13
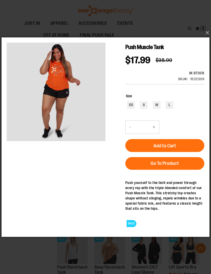
scroll to position [1343, 0]
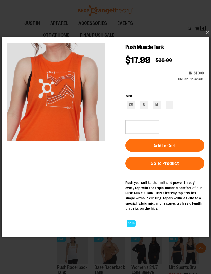
click at [209, 32] on button "×" at bounding box center [107, 32] width 208 height 11
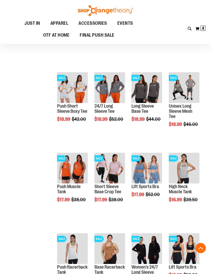
scroll to position [1392, 0]
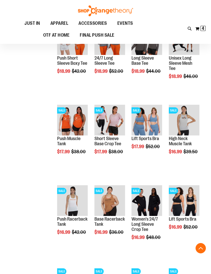
click at [191, 183] on span "Quickview" at bounding box center [181, 189] width 25 height 13
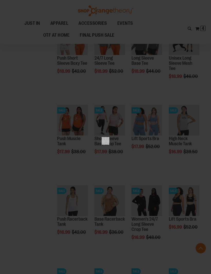
scroll to position [0, 0]
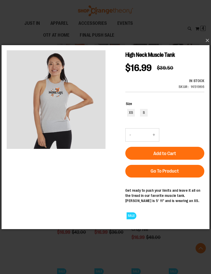
click at [182, 171] on link "Go To Product" at bounding box center [165, 171] width 79 height 13
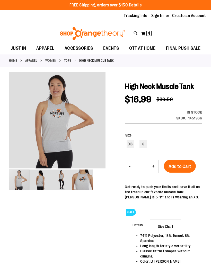
click at [85, 181] on img "image 4 of 4" at bounding box center [82, 179] width 21 height 21
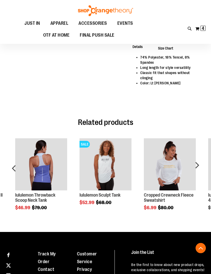
scroll to position [179, 0]
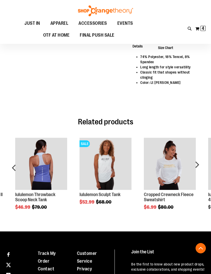
click at [201, 171] on div "next" at bounding box center [197, 170] width 10 height 80
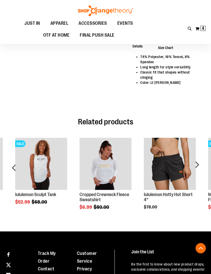
click at [199, 168] on div "next" at bounding box center [197, 170] width 10 height 80
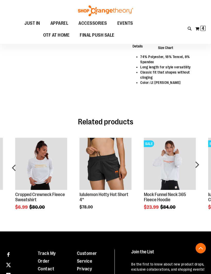
click at [201, 169] on div "next" at bounding box center [197, 170] width 10 height 80
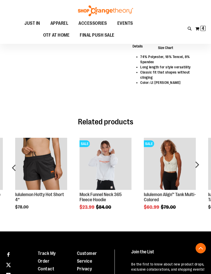
click at [200, 167] on div "next" at bounding box center [197, 170] width 10 height 80
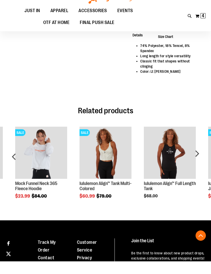
scroll to position [190, 0]
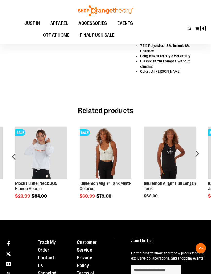
click at [198, 159] on div "next" at bounding box center [197, 159] width 10 height 80
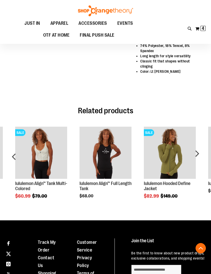
click at [199, 157] on div "next" at bounding box center [197, 159] width 10 height 80
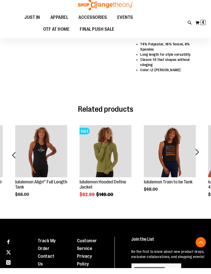
scroll to position [191, 0]
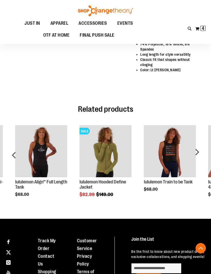
click at [201, 156] on div "next" at bounding box center [197, 157] width 10 height 80
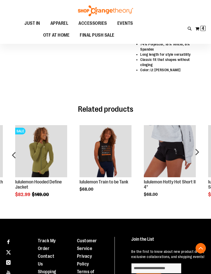
click at [198, 155] on div "next" at bounding box center [197, 157] width 10 height 80
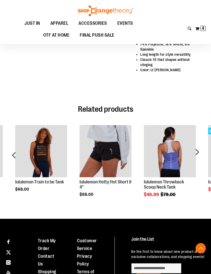
click at [199, 154] on div "next" at bounding box center [197, 157] width 10 height 80
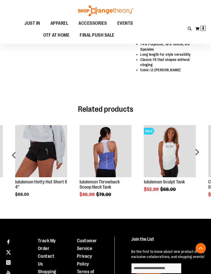
click at [201, 156] on div "next" at bounding box center [197, 157] width 10 height 80
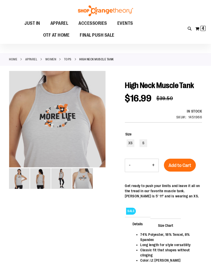
scroll to position [0, 0]
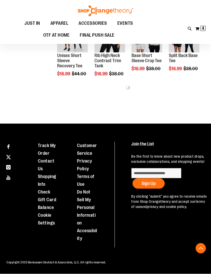
scroll to position [161, 0]
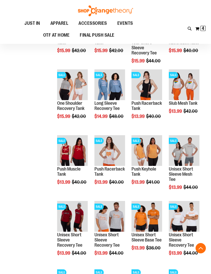
scroll to position [241, 0]
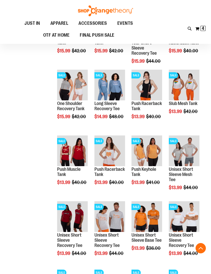
click at [117, 214] on span "Quickview" at bounding box center [107, 220] width 25 height 13
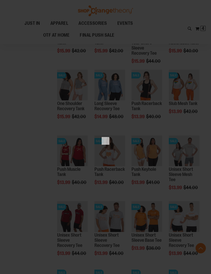
scroll to position [0, 0]
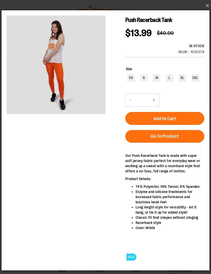
click at [206, 6] on button "×" at bounding box center [107, 5] width 208 height 11
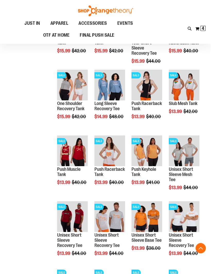
click at [155, 214] on span "Quickview" at bounding box center [144, 220] width 25 height 13
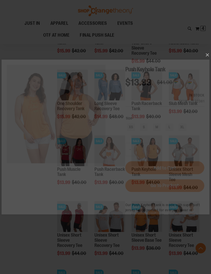
scroll to position [0, 0]
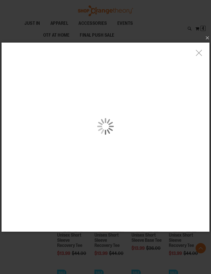
click at [81, 121] on div "carousel" at bounding box center [106, 125] width 208 height 167
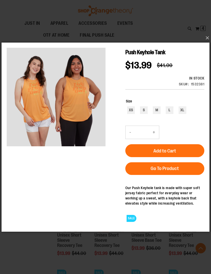
click at [200, 53] on h1 "Push Keyhole Tank" at bounding box center [165, 51] width 79 height 9
click at [156, 112] on div "M" at bounding box center [157, 110] width 8 height 8
click at [178, 152] on button "Add to Cart" at bounding box center [165, 150] width 79 height 13
click at [184, 110] on div "XL" at bounding box center [183, 110] width 8 height 8
type input "***"
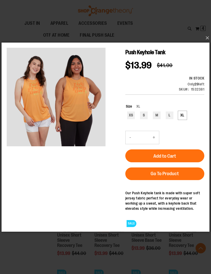
click at [188, 150] on button "Add to Cart" at bounding box center [165, 155] width 79 height 13
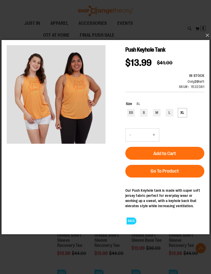
click at [206, 36] on button "×" at bounding box center [107, 35] width 208 height 11
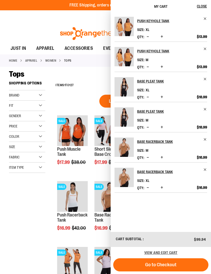
click at [206, 6] on span "Close" at bounding box center [202, 6] width 10 height 4
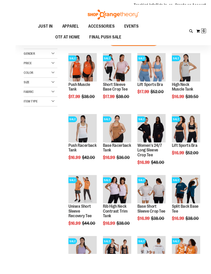
scroll to position [19, 0]
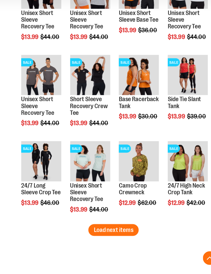
scroll to position [428, 0]
click at [57, 237] on span "Quickview" at bounding box center [69, 243] width 25 height 13
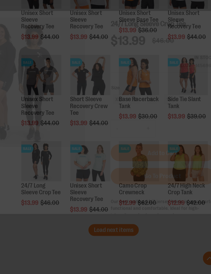
scroll to position [0, 0]
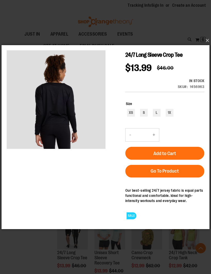
click at [205, 42] on button "×" at bounding box center [107, 40] width 208 height 11
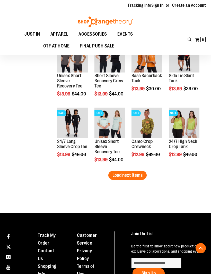
click at [141, 177] on span "Load next items" at bounding box center [128, 175] width 30 height 5
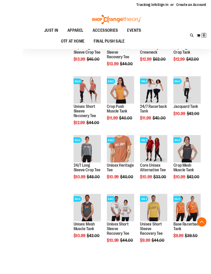
scroll to position [601, 0]
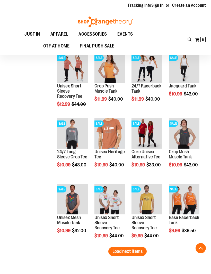
click at [80, 196] on span "Quickview" at bounding box center [69, 202] width 25 height 13
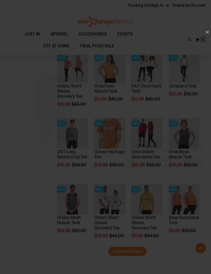
scroll to position [0, 0]
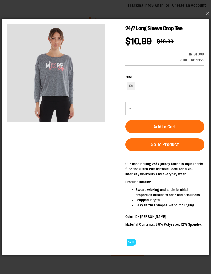
click at [209, 20] on button "×" at bounding box center [107, 13] width 208 height 11
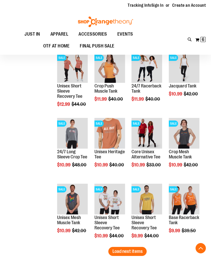
click at [141, 249] on span "Load next items" at bounding box center [128, 251] width 30 height 5
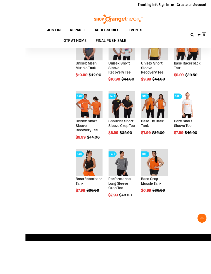
scroll to position [800, 0]
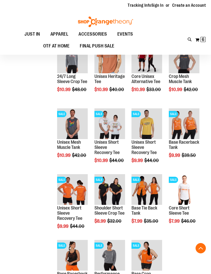
scroll to position [676, 0]
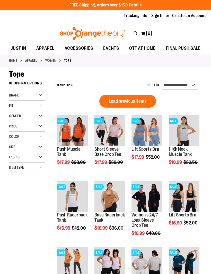
click at [159, 15] on link "Sign In" at bounding box center [158, 16] width 12 height 6
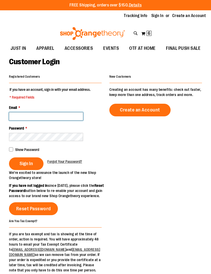
click at [50, 117] on input "Email *" at bounding box center [46, 116] width 74 height 8
type input "**********"
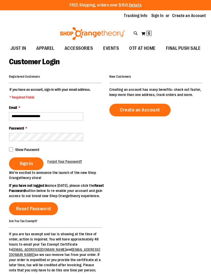
click at [33, 162] on button "Sign In" at bounding box center [26, 163] width 35 height 13
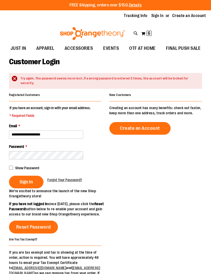
click at [31, 179] on span "Sign In" at bounding box center [26, 182] width 13 height 6
click at [66, 179] on span "Forgot Your Password?" at bounding box center [64, 180] width 35 height 4
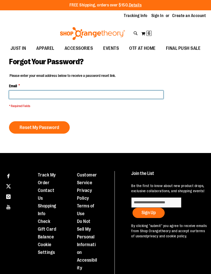
click at [89, 94] on input "Email *" at bounding box center [86, 95] width 155 height 8
type input "**********"
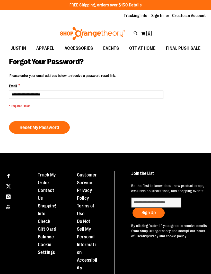
click at [49, 125] on span "Reset My Password" at bounding box center [40, 128] width 40 height 6
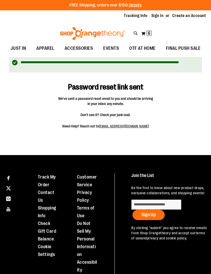
click at [186, 227] on p "By clicking "submit" you agree to receive emails from Shop Orangetheory and acc…" at bounding box center [170, 232] width 76 height 15
click at [192, 17] on link "Create an Account" at bounding box center [190, 16] width 34 height 6
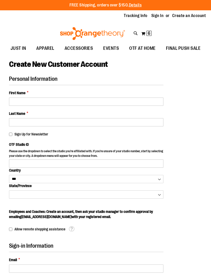
select select "***"
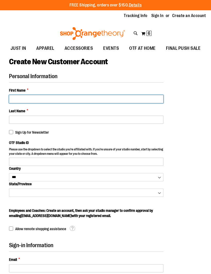
click at [70, 96] on input "First Name *" at bounding box center [86, 99] width 155 height 8
type input "**"
type input "*****"
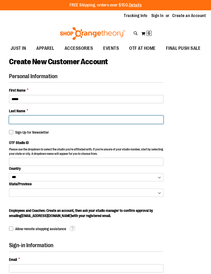
type input "****"
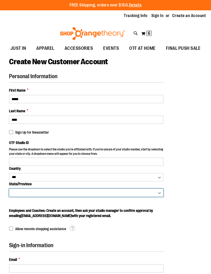
click at [159, 196] on select "**********" at bounding box center [86, 193] width 155 height 8
select select "**********"
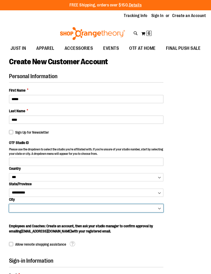
click at [160, 205] on select "**********" at bounding box center [86, 208] width 155 height 8
select select "******"
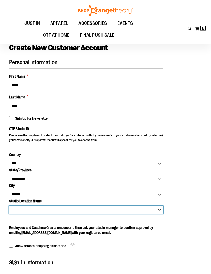
click at [160, 211] on select "**********" at bounding box center [86, 210] width 155 height 8
select select "****"
type input "****"
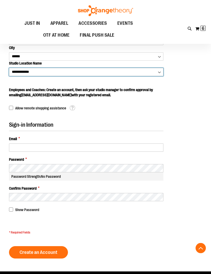
scroll to position [152, 0]
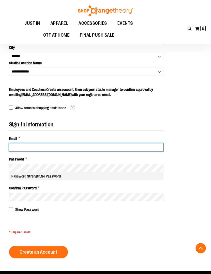
click at [63, 148] on input "Email *" at bounding box center [86, 147] width 155 height 8
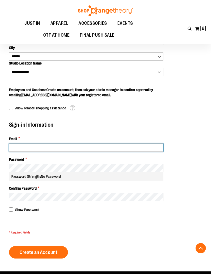
type input "**********"
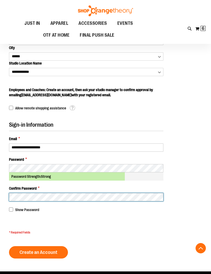
scroll to position [158, 0]
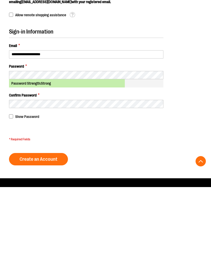
click at [57, 243] on span "Create an Account" at bounding box center [39, 246] width 38 height 6
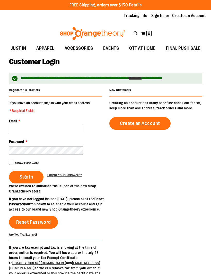
click at [142, 79] on link "**********" at bounding box center [135, 78] width 13 height 3
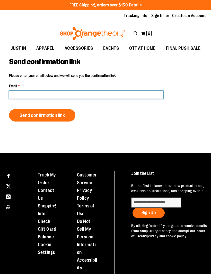
click at [107, 94] on input "Email" at bounding box center [86, 95] width 155 height 8
type input "**********"
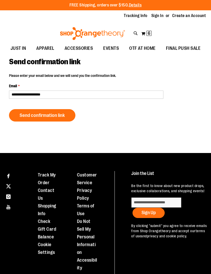
click at [54, 114] on span "Send confirmation link" at bounding box center [42, 115] width 45 height 6
click at [48, 115] on span "Send confirmation link" at bounding box center [42, 115] width 45 height 6
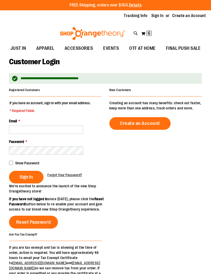
click at [159, 17] on link "Sign In" at bounding box center [158, 16] width 12 height 6
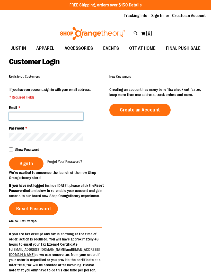
click at [55, 116] on input "Email *" at bounding box center [46, 116] width 74 height 8
type input "**********"
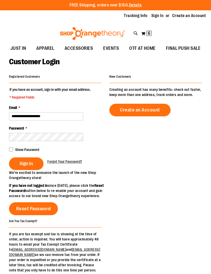
click at [29, 163] on span "Sign In" at bounding box center [26, 164] width 13 height 6
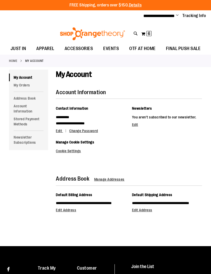
click at [143, 208] on span "Edit Address" at bounding box center [142, 210] width 20 height 4
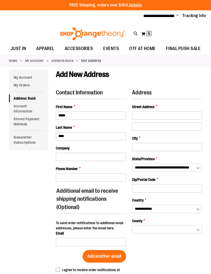
select select "**"
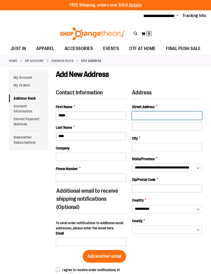
click at [167, 113] on input "Street Address *" at bounding box center [167, 115] width 70 height 8
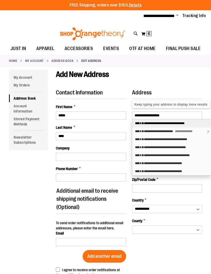
click at [194, 122] on div "**********" at bounding box center [172, 123] width 79 height 8
type input "**********"
type input "******"
select select "**"
type input "**********"
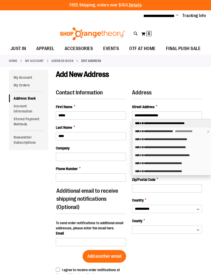
select select "**"
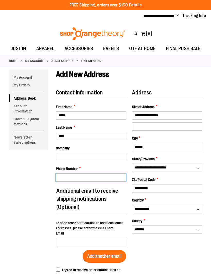
click at [92, 176] on input "Phone Number *" at bounding box center [91, 177] width 70 height 8
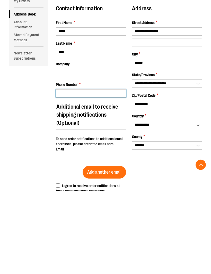
type input "**********"
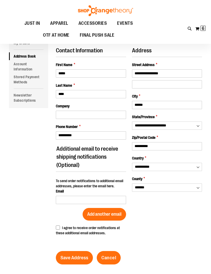
scroll to position [37, 0]
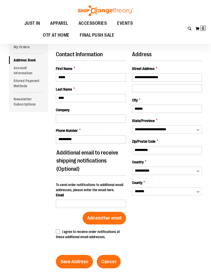
click at [77, 260] on span "Save Address" at bounding box center [75, 262] width 28 height 6
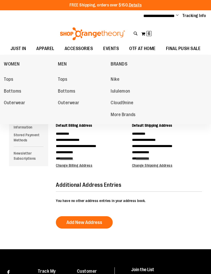
click at [18, 63] on span "WOMEN" at bounding box center [12, 64] width 16 height 6
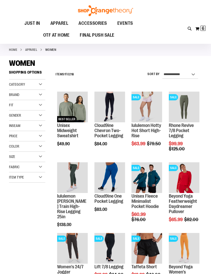
scroll to position [11, 0]
click at [195, 73] on select "**********" at bounding box center [181, 74] width 36 height 8
select select "**********"
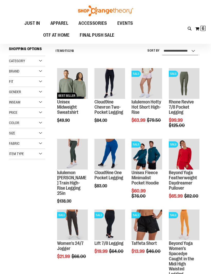
scroll to position [35, 0]
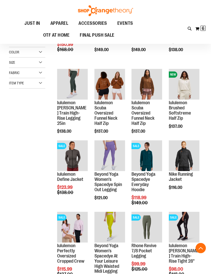
scroll to position [105, 0]
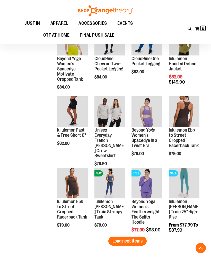
scroll to position [506, 0]
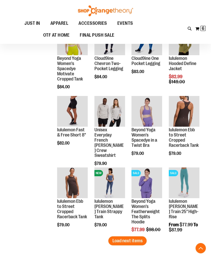
click at [138, 242] on span "Load next items" at bounding box center [128, 240] width 30 height 5
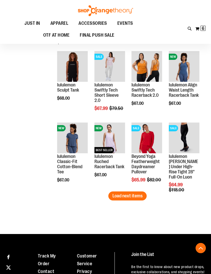
scroll to position [766, 0]
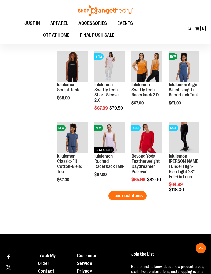
click at [141, 197] on span "Load next items" at bounding box center [128, 195] width 30 height 5
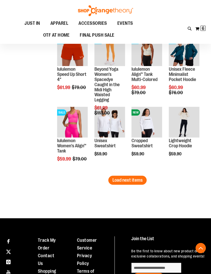
scroll to position [996, 0]
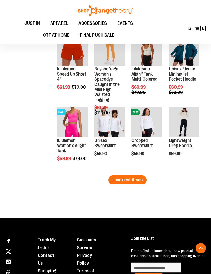
click at [131, 182] on span "Load next items" at bounding box center [128, 179] width 30 height 5
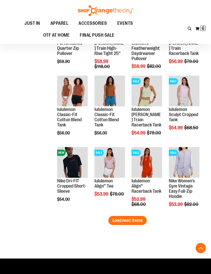
scroll to position [1170, 0]
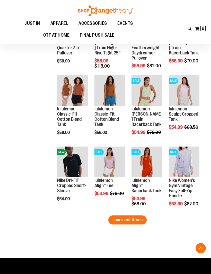
click at [136, 221] on span "Load next items" at bounding box center [128, 219] width 30 height 5
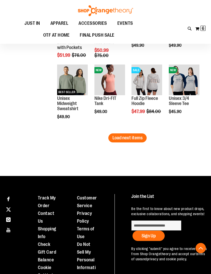
scroll to position [1466, 0]
click at [136, 136] on span "Load next items" at bounding box center [128, 137] width 30 height 5
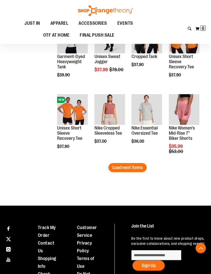
scroll to position [1651, 0]
click at [135, 172] on button "Load next items" at bounding box center [128, 167] width 38 height 9
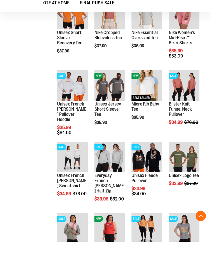
scroll to position [1746, 0]
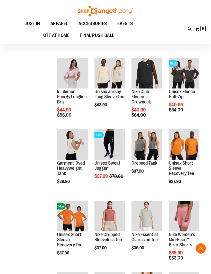
scroll to position [1545, 0]
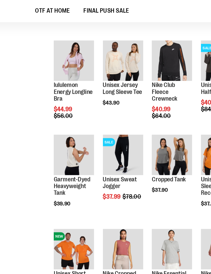
scroll to position [1491, 0]
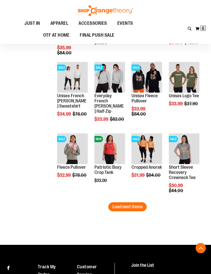
click at [139, 208] on span "Load next items" at bounding box center [128, 206] width 30 height 5
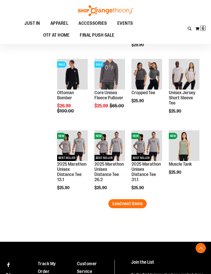
scroll to position [2044, 0]
click at [139, 205] on span "Load next items" at bounding box center [128, 203] width 30 height 5
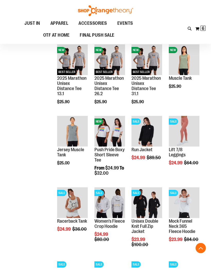
scroll to position [2129, 0]
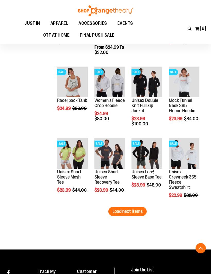
scroll to position [2252, 0]
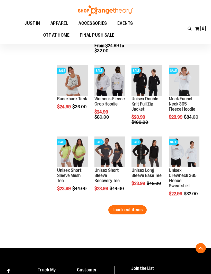
click at [135, 209] on span "Load next items" at bounding box center [128, 209] width 30 height 5
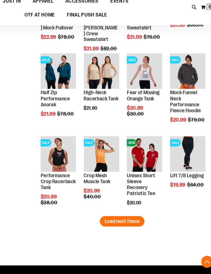
scroll to position [2468, 0]
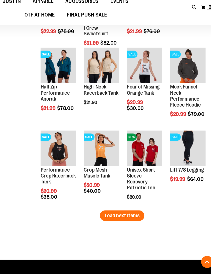
click at [115, 206] on span "Load next items" at bounding box center [128, 208] width 30 height 5
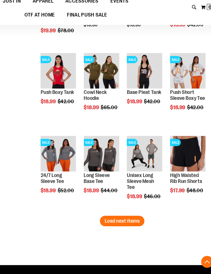
scroll to position [2678, 0]
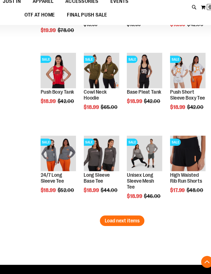
click at [118, 210] on span "Load next items" at bounding box center [128, 212] width 30 height 5
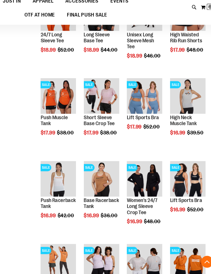
scroll to position [2799, 0]
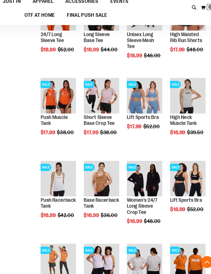
click at [169, 168] on span "Quickview" at bounding box center [181, 174] width 25 height 13
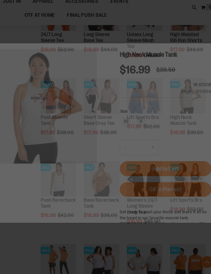
scroll to position [0, 0]
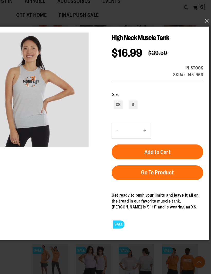
click at [180, 35] on button "×" at bounding box center [107, 40] width 208 height 11
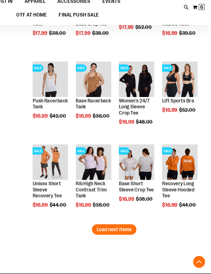
scroll to position [2885, 0]
